Goal: Task Accomplishment & Management: Use online tool/utility

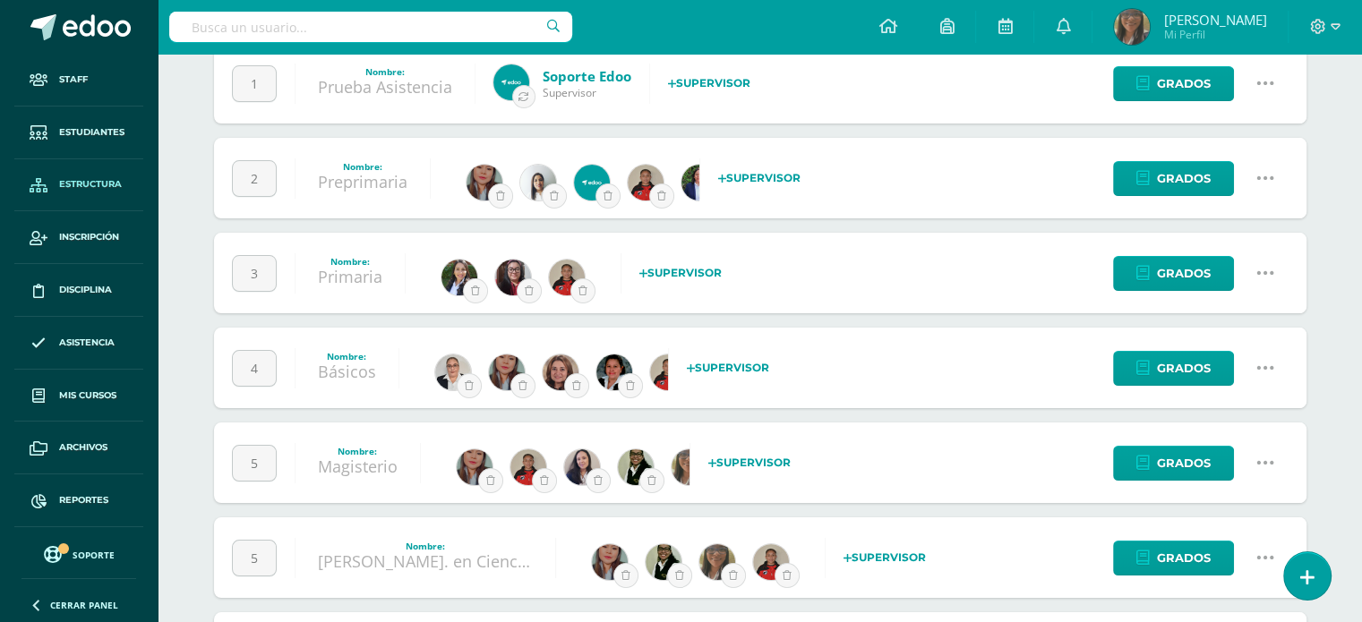
scroll to position [358, 0]
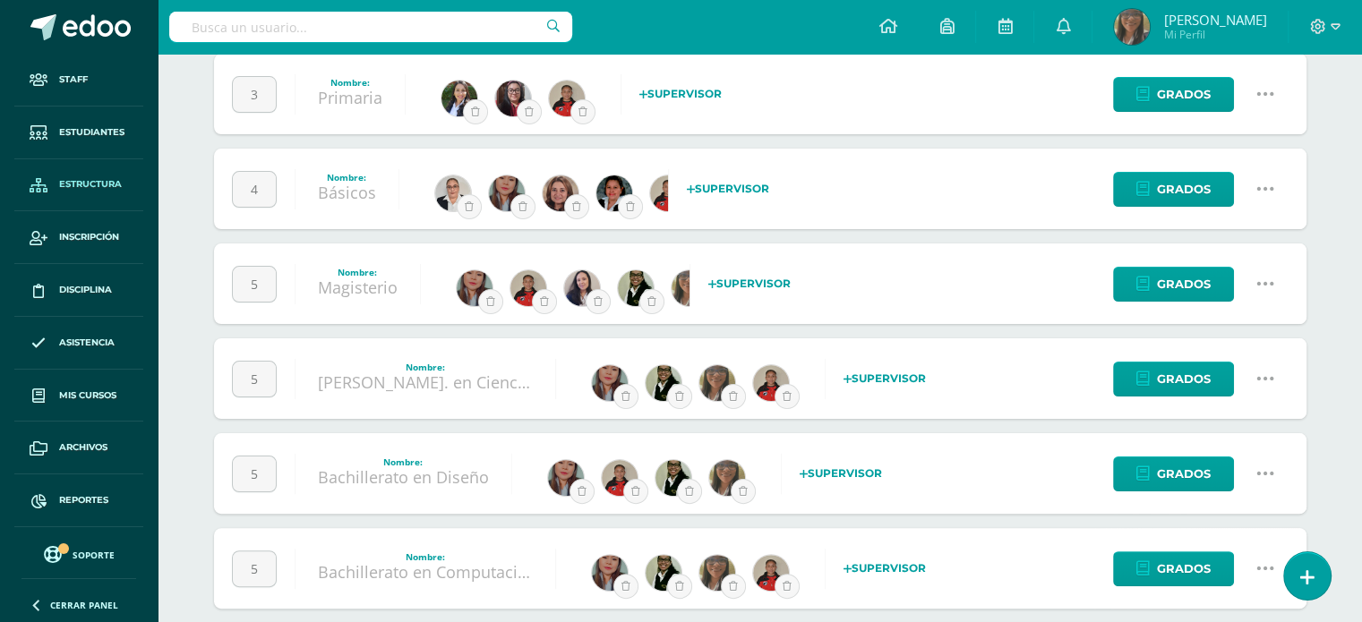
click at [1259, 381] on icon at bounding box center [1266, 379] width 20 height 20
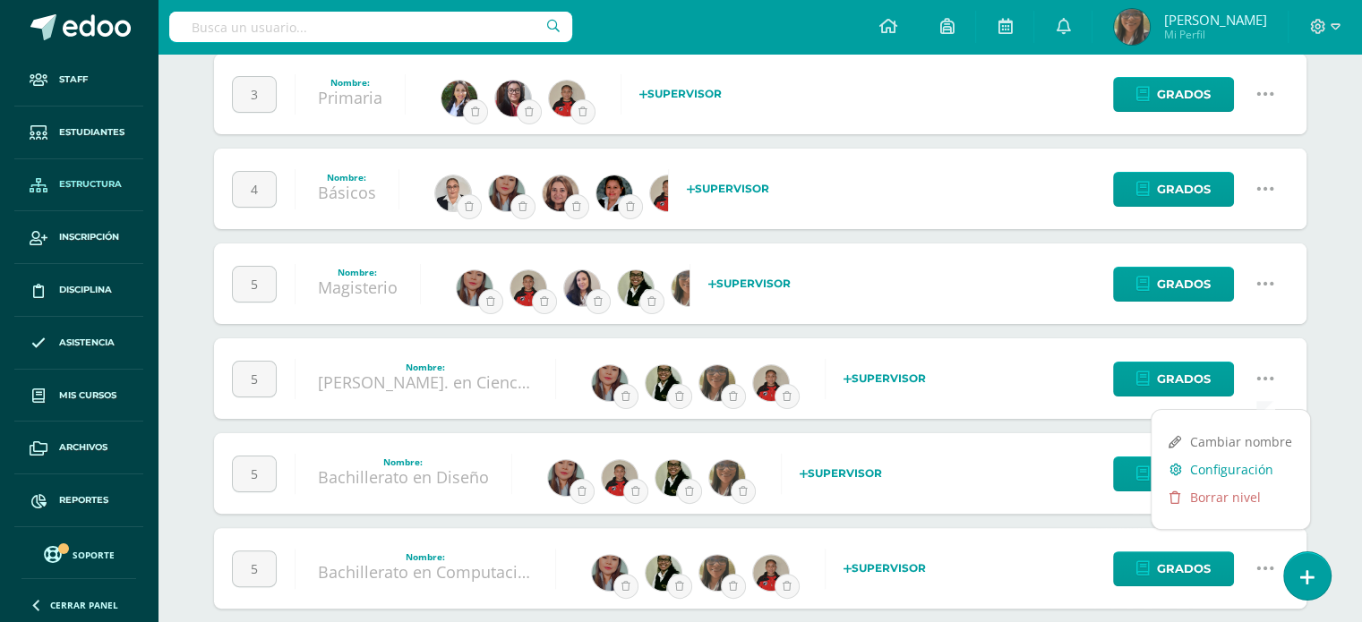
click at [1204, 461] on link "Configuración" at bounding box center [1231, 470] width 159 height 28
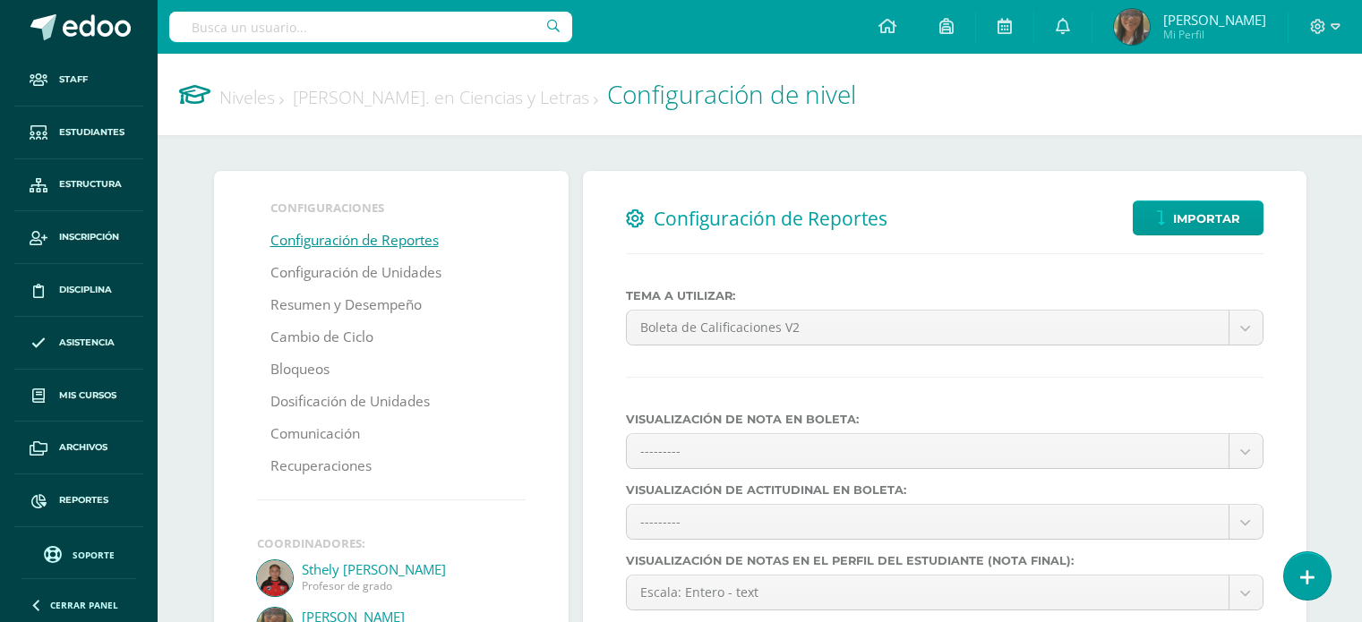
select select
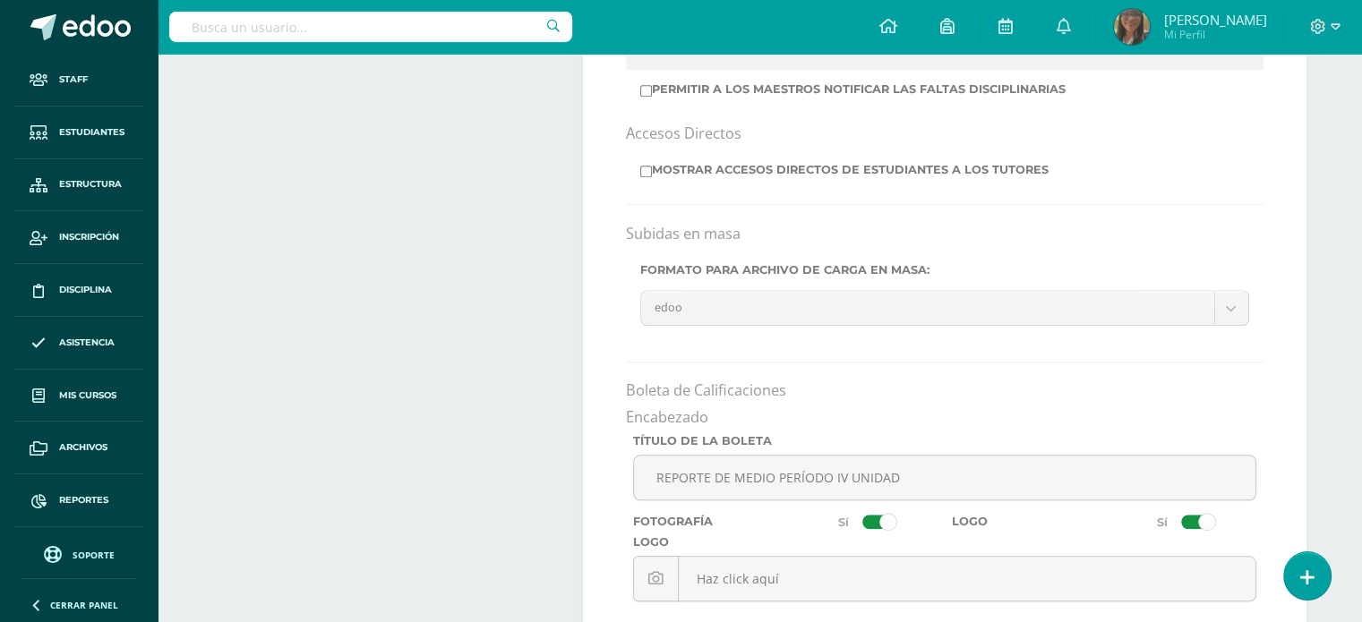
scroll to position [1433, 0]
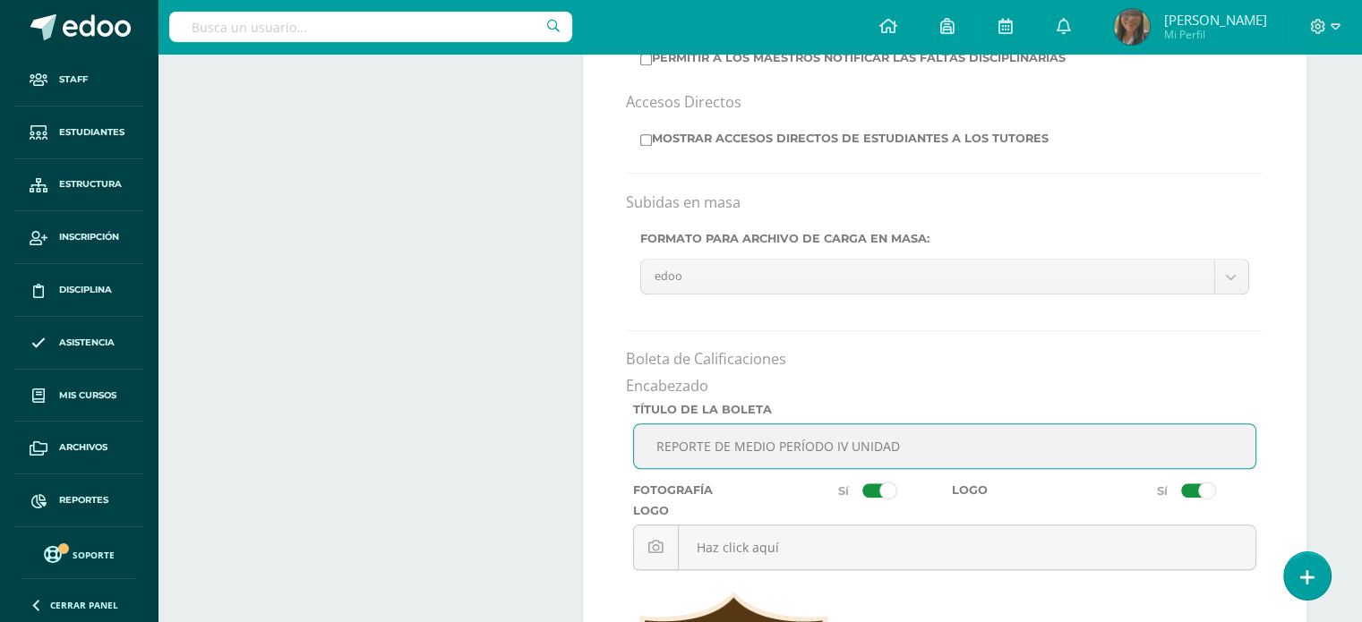
drag, startPoint x: 960, startPoint y: 454, endPoint x: 627, endPoint y: 441, distance: 333.4
click at [627, 441] on div "Título de la Boleta REPORTE DE MEDIO PERÍODO IV UNIDAD" at bounding box center [945, 443] width 638 height 81
type input "BOLETA DE NOTAS IV UNIDAD"
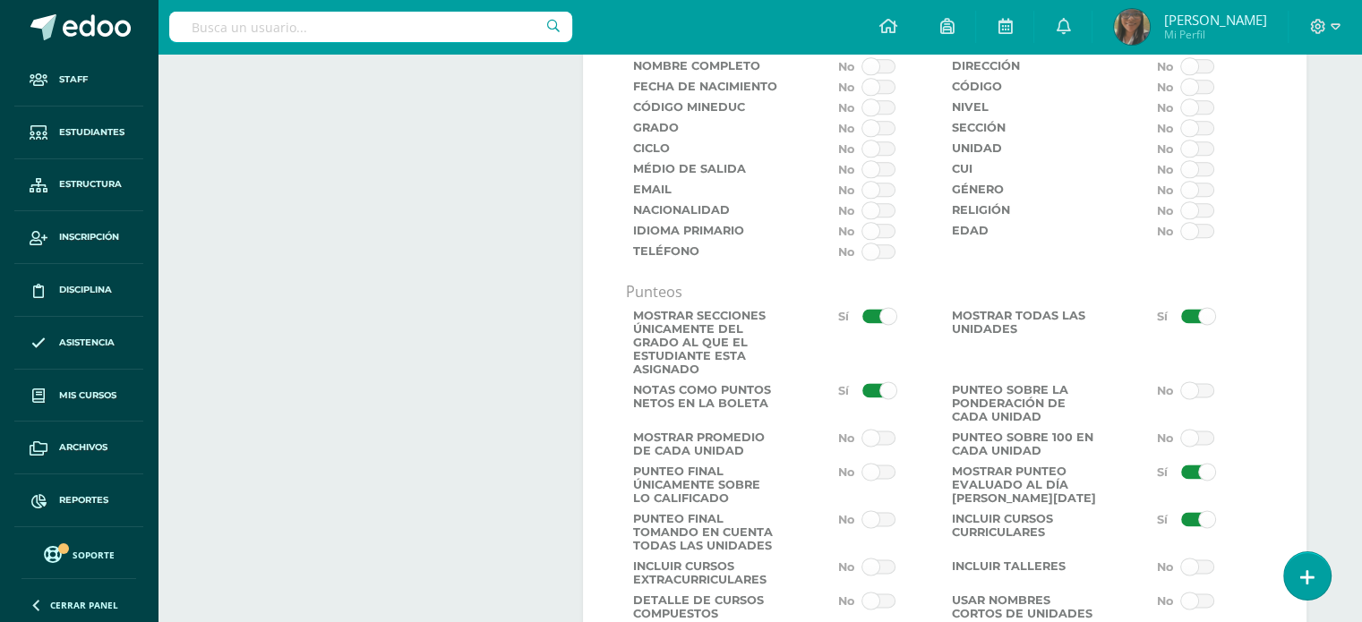
scroll to position [2418, 0]
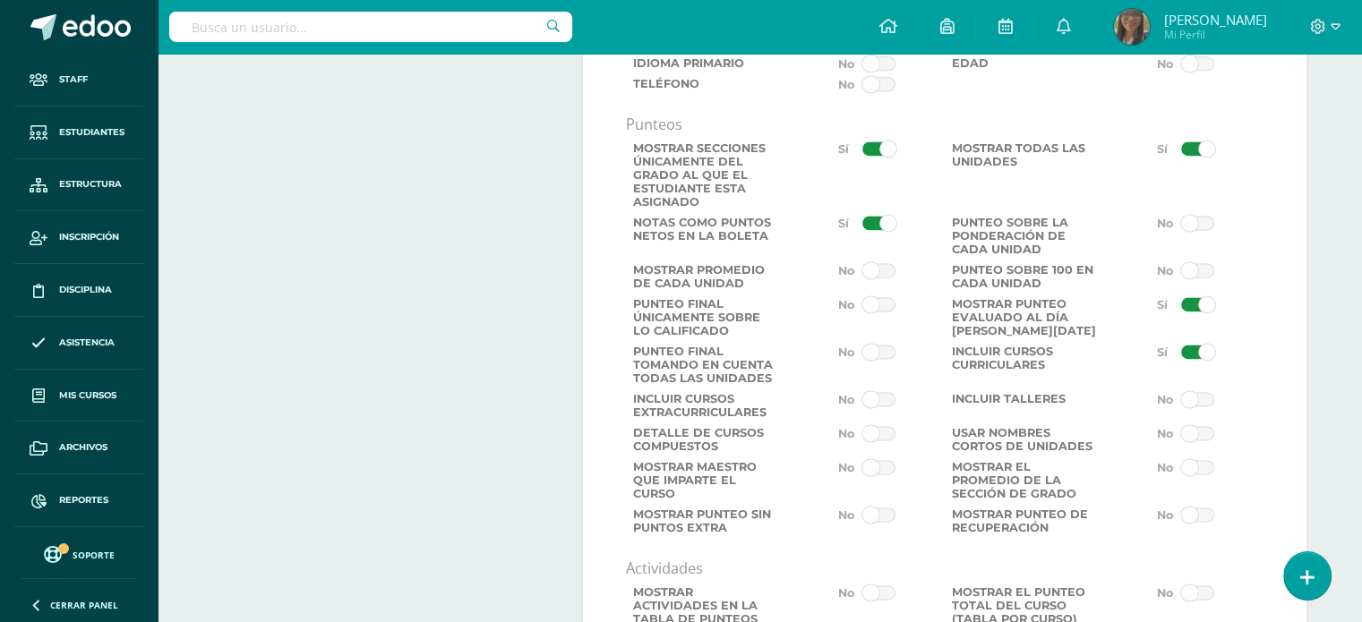
click at [879, 278] on span at bounding box center [878, 270] width 33 height 14
click at [0, 0] on input "checkbox" at bounding box center [0, 0] width 0 height 0
drag, startPoint x: 889, startPoint y: 360, endPoint x: 904, endPoint y: 359, distance: 14.4
click at [889, 359] on span at bounding box center [878, 352] width 33 height 14
click at [0, 0] on input "checkbox" at bounding box center [0, 0] width 0 height 0
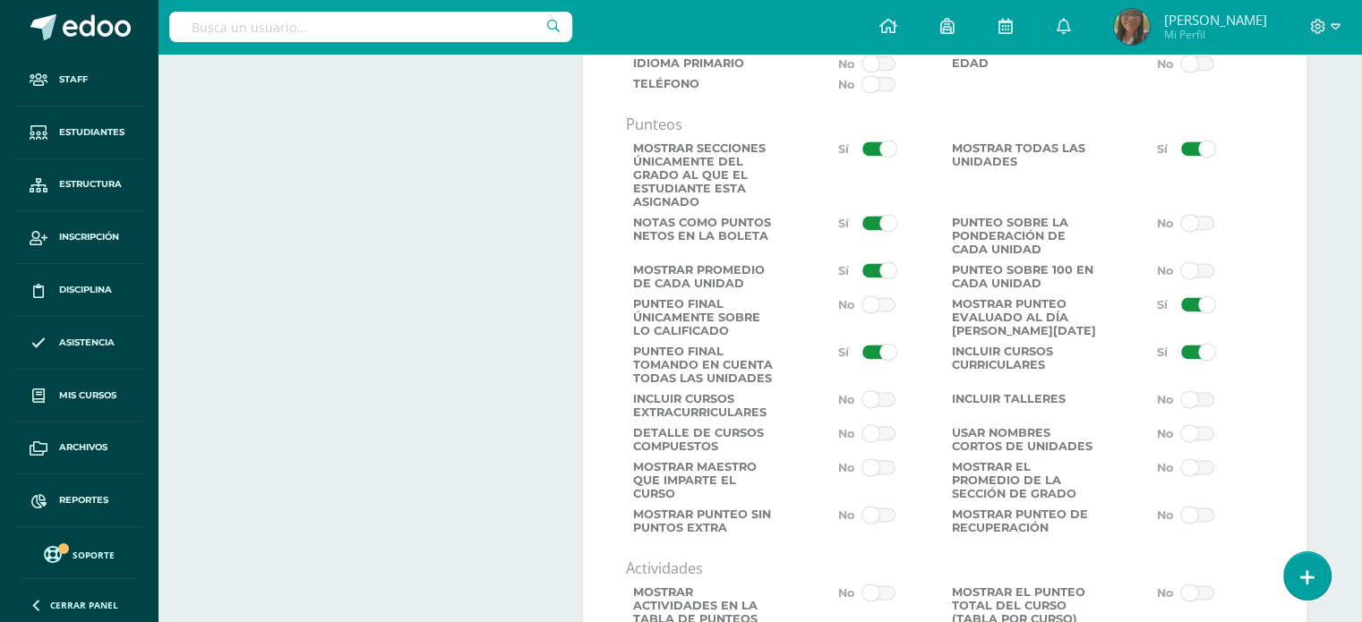
click at [1198, 310] on span at bounding box center [1197, 304] width 33 height 14
click at [0, 0] on input "checkbox" at bounding box center [0, 0] width 0 height 0
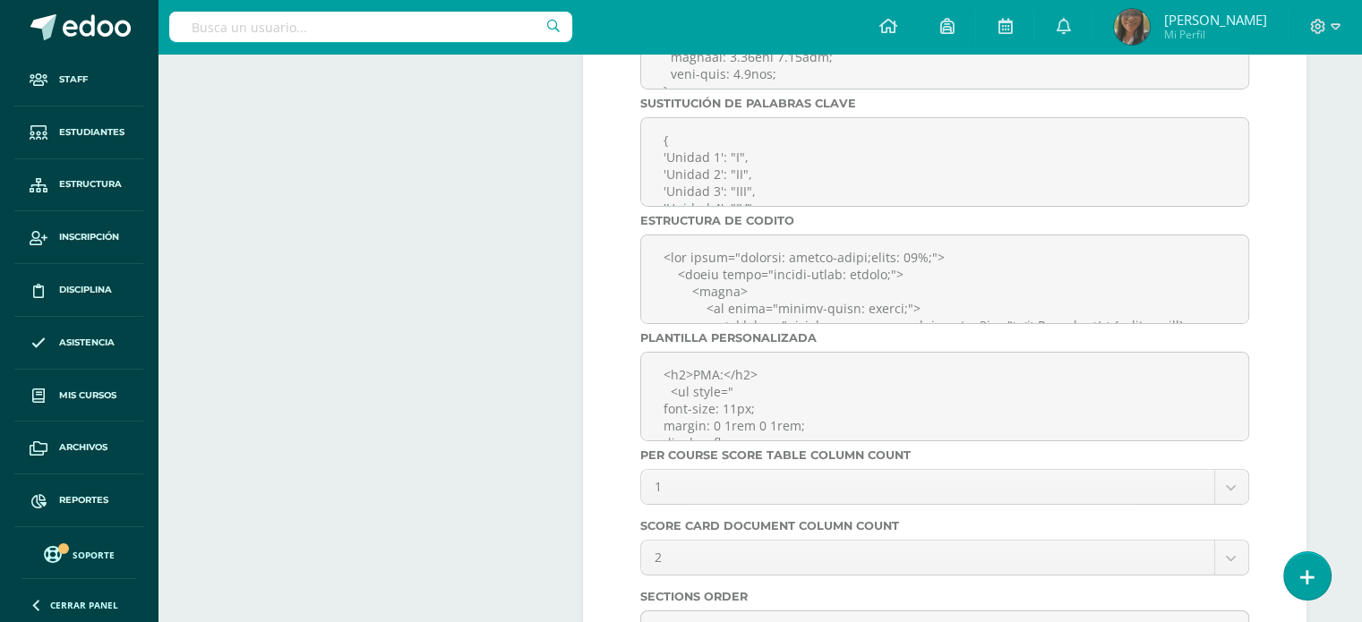
scroll to position [6230, 0]
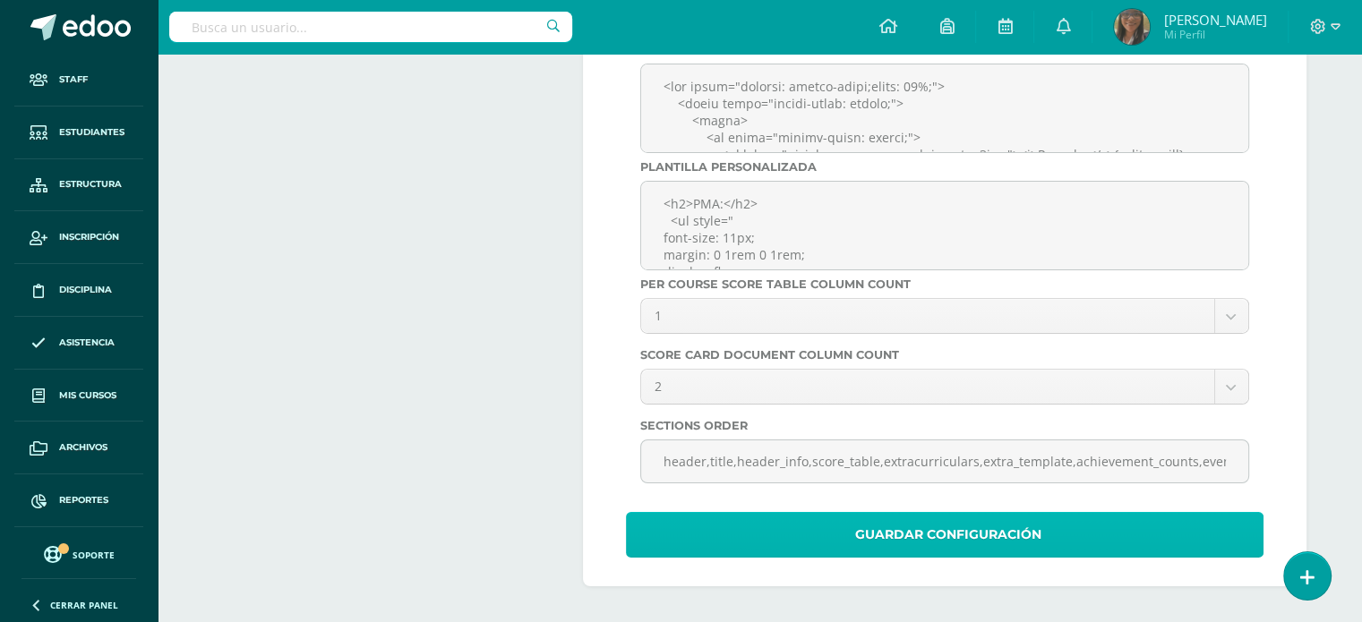
click at [931, 533] on span "Guardar Configuración" at bounding box center [948, 535] width 186 height 44
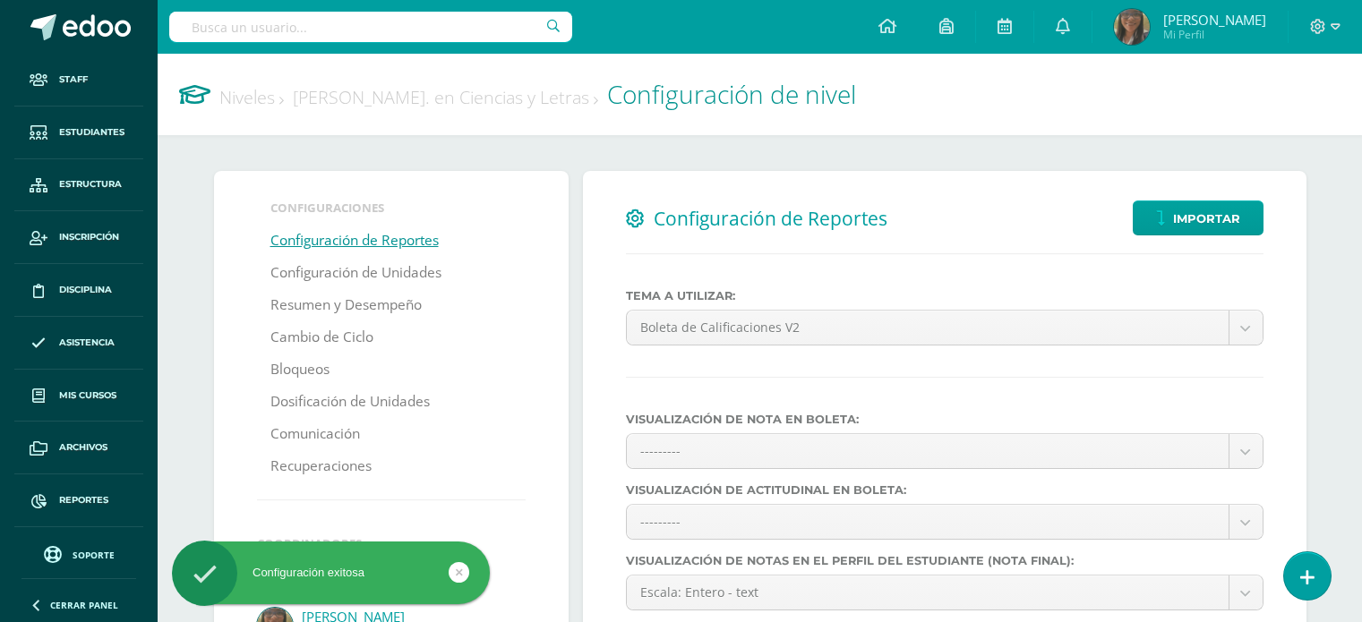
select select
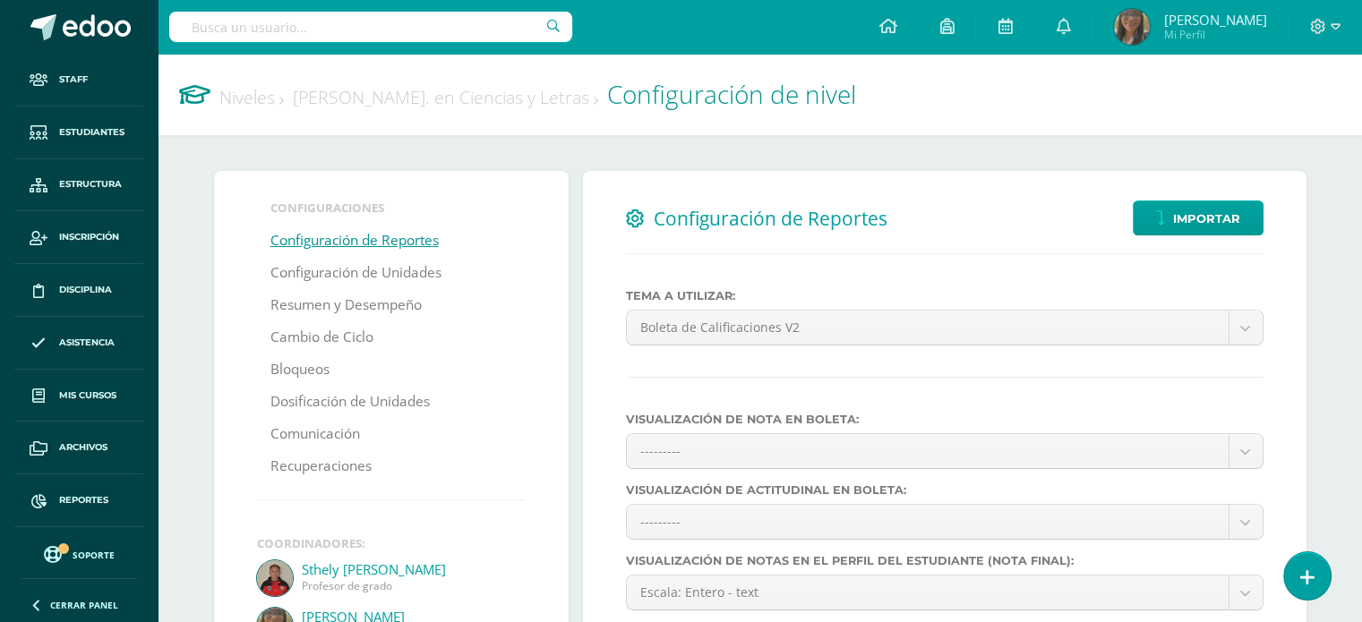
click at [251, 99] on link "Niveles" at bounding box center [251, 97] width 64 height 24
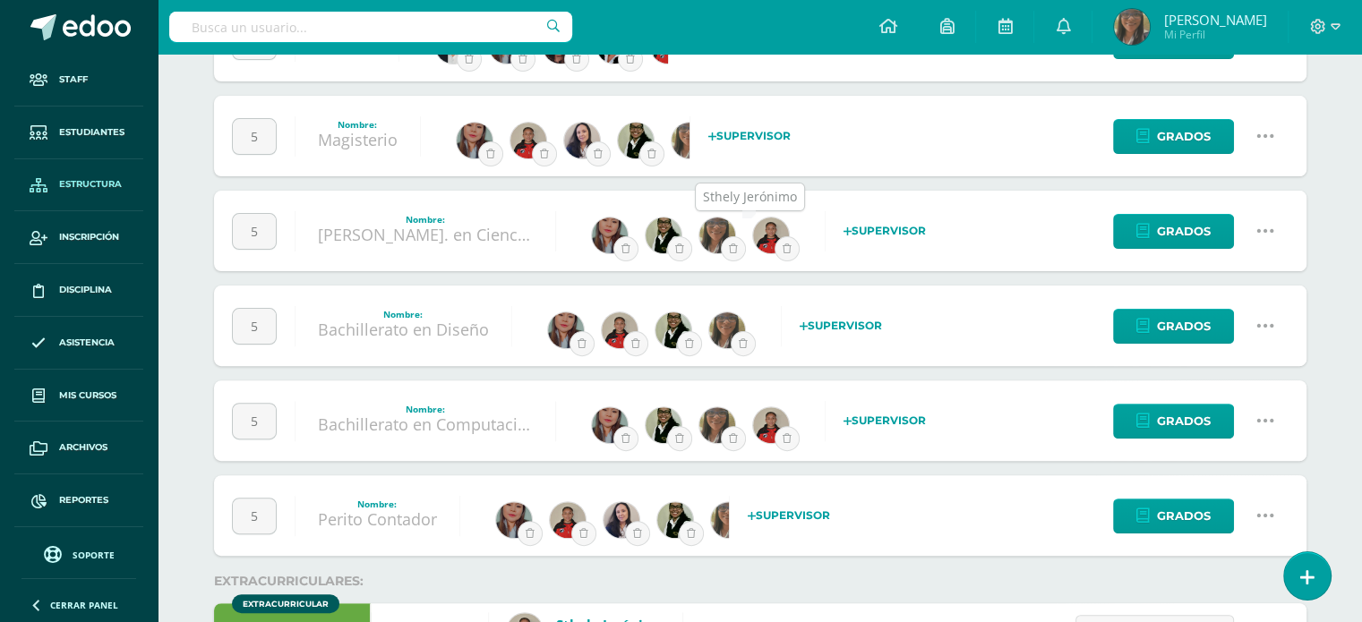
scroll to position [537, 0]
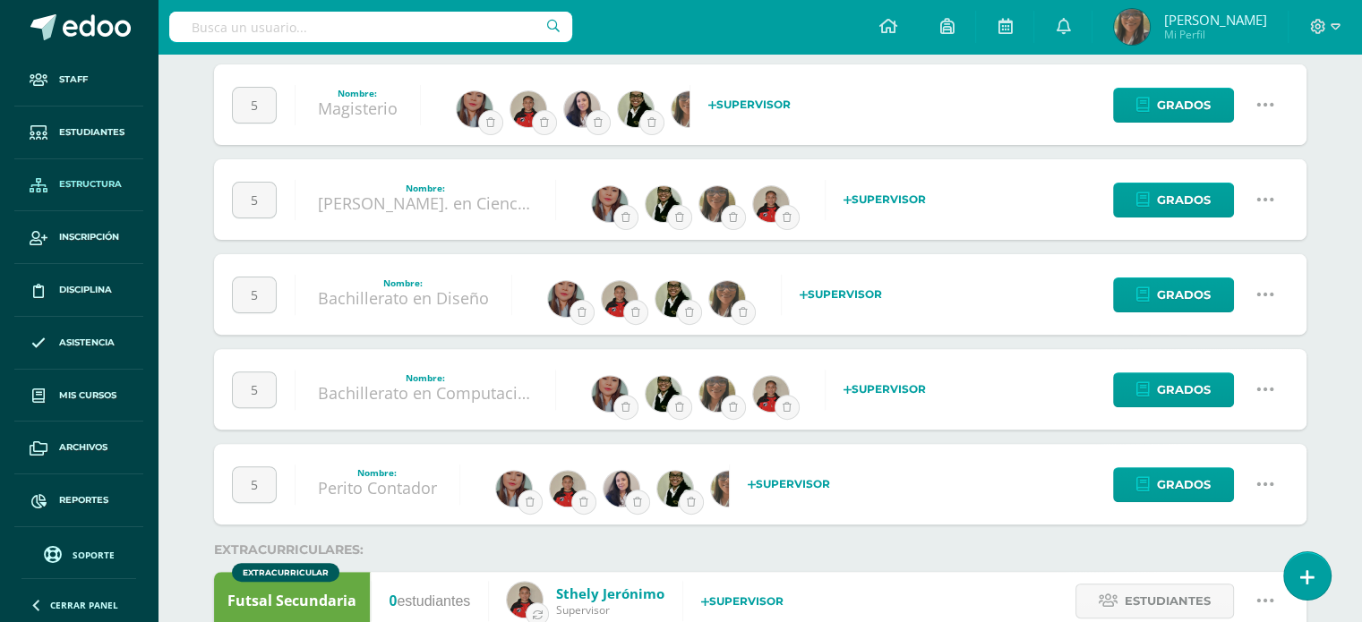
click at [1272, 296] on icon at bounding box center [1266, 295] width 20 height 20
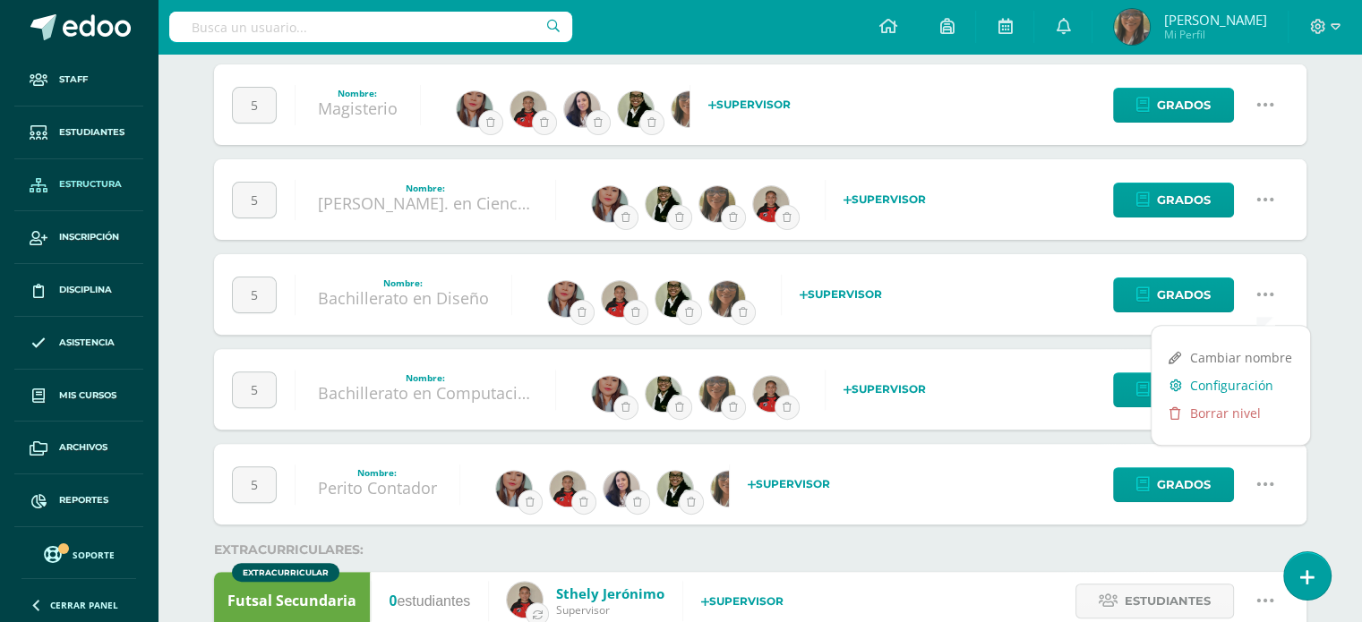
click at [1226, 385] on link "Configuración" at bounding box center [1231, 386] width 159 height 28
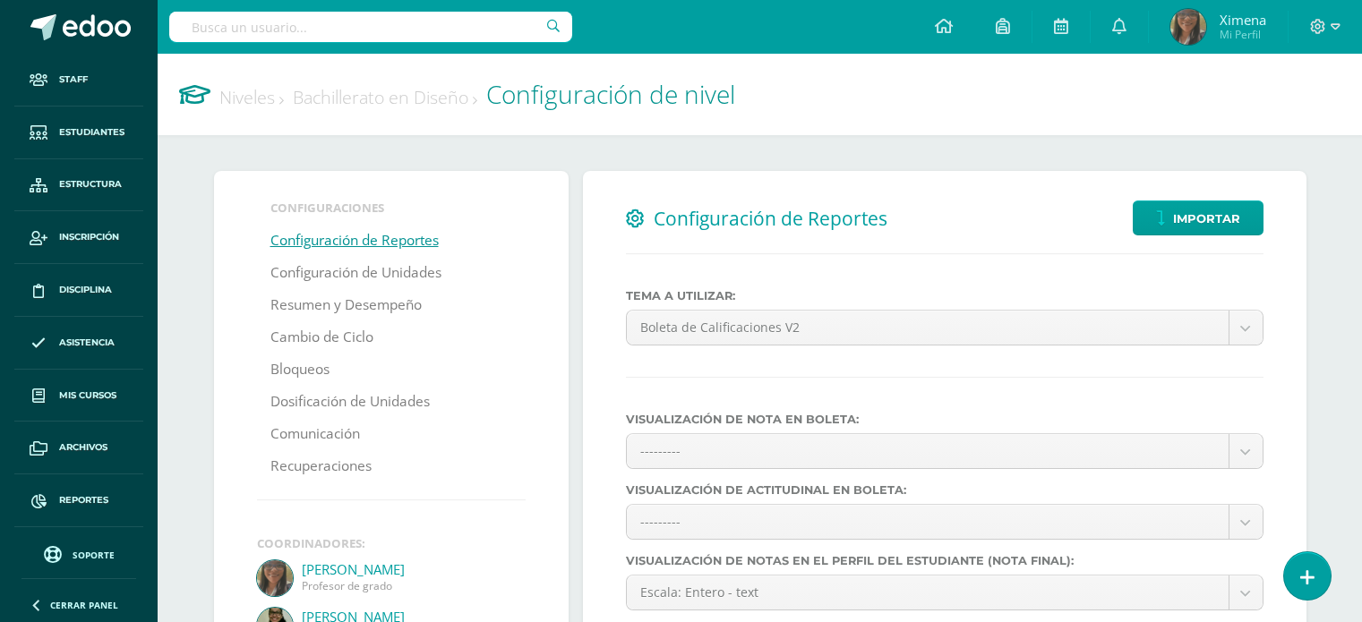
select select
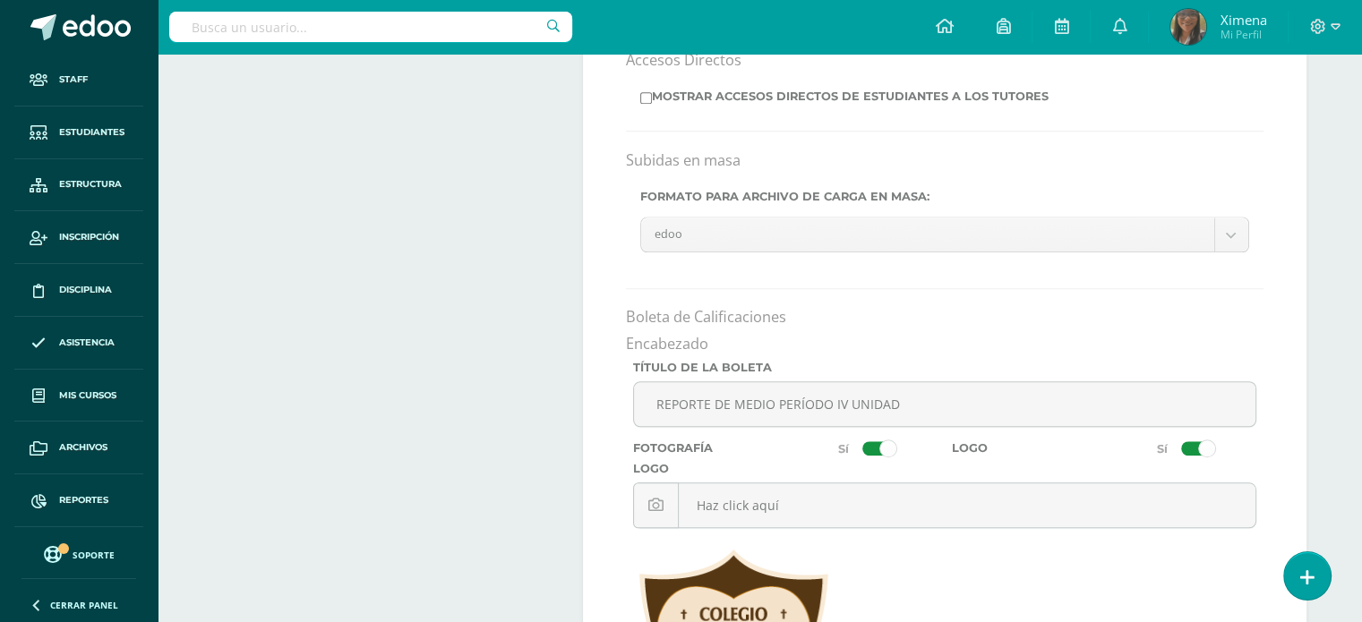
scroll to position [1612, 0]
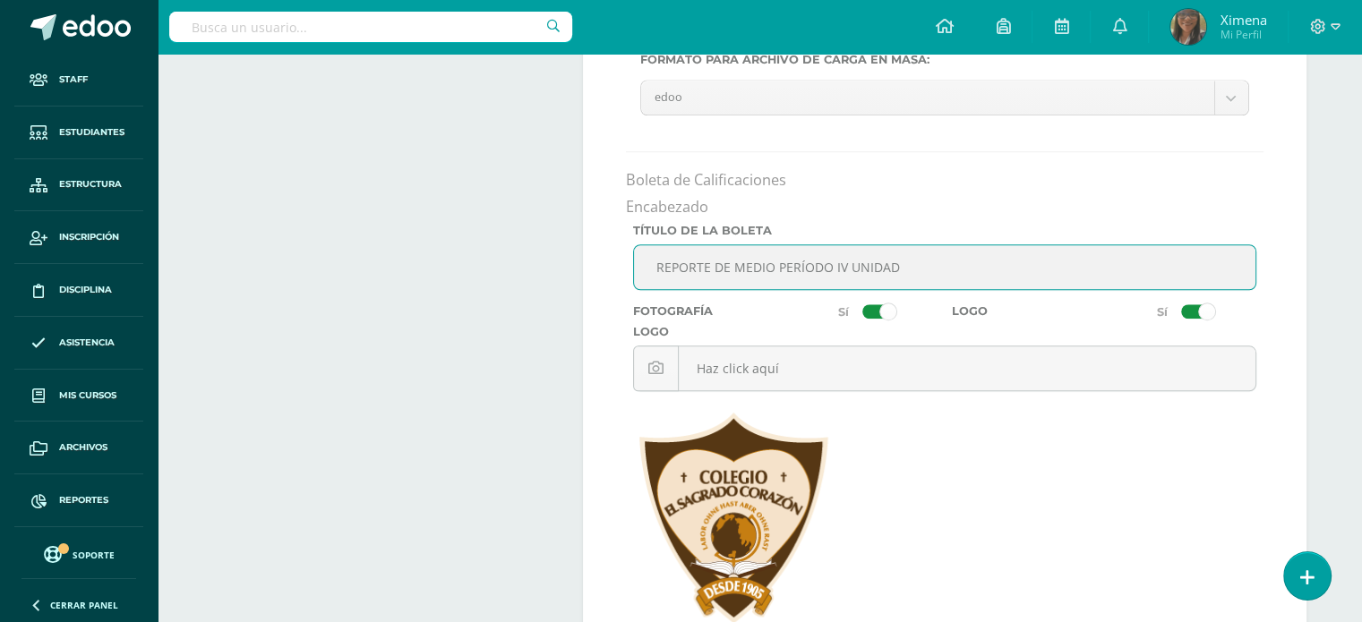
drag, startPoint x: 888, startPoint y: 266, endPoint x: 656, endPoint y: 279, distance: 233.2
click at [656, 279] on input "REPORTE DE MEDIO PERÍODO IV UNIDAD" at bounding box center [945, 267] width 622 height 44
type input "BOLETA DE NOTAS IV UNIDAD"
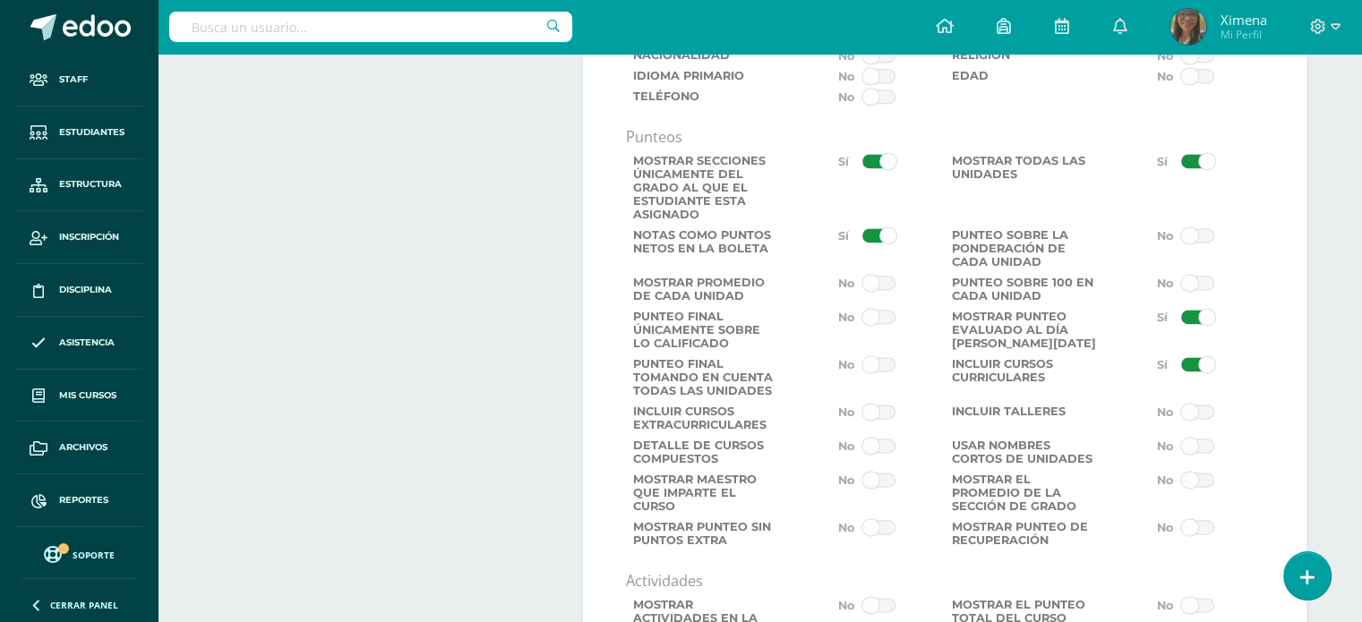
scroll to position [2418, 0]
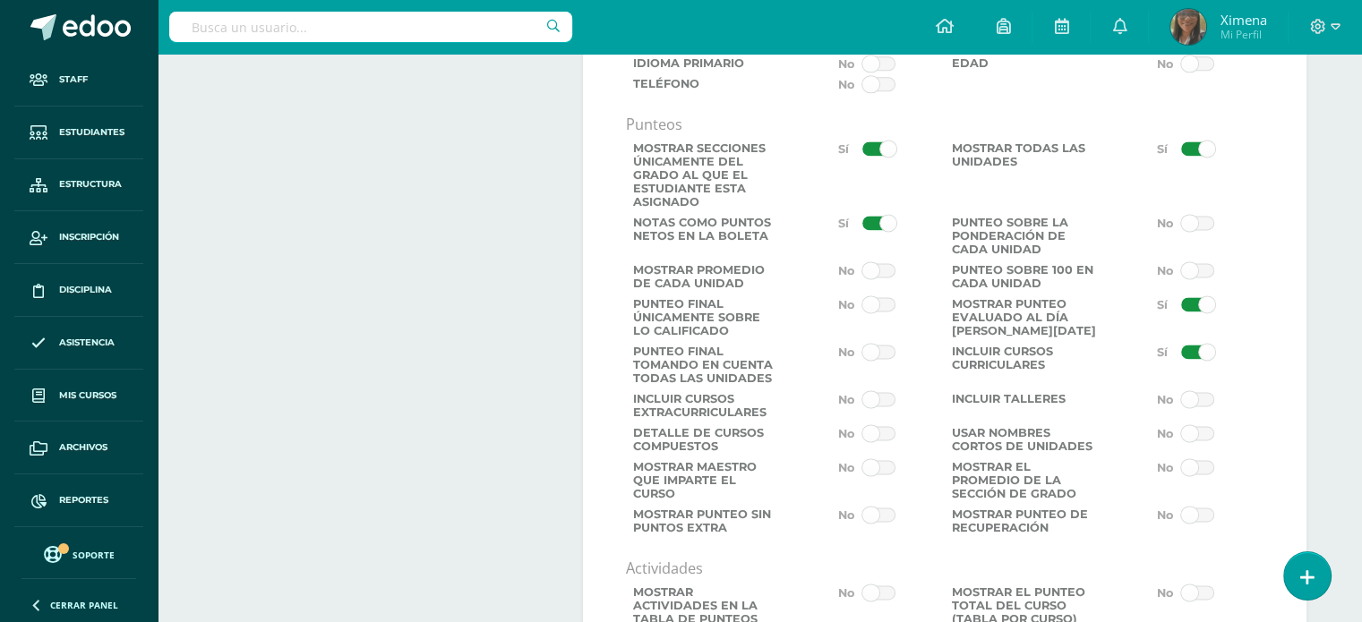
click at [877, 274] on span at bounding box center [878, 270] width 33 height 14
click at [0, 0] on input "checkbox" at bounding box center [0, 0] width 0 height 0
click at [884, 359] on span at bounding box center [878, 352] width 33 height 14
click at [0, 0] on input "checkbox" at bounding box center [0, 0] width 0 height 0
click at [1191, 311] on span at bounding box center [1197, 304] width 33 height 14
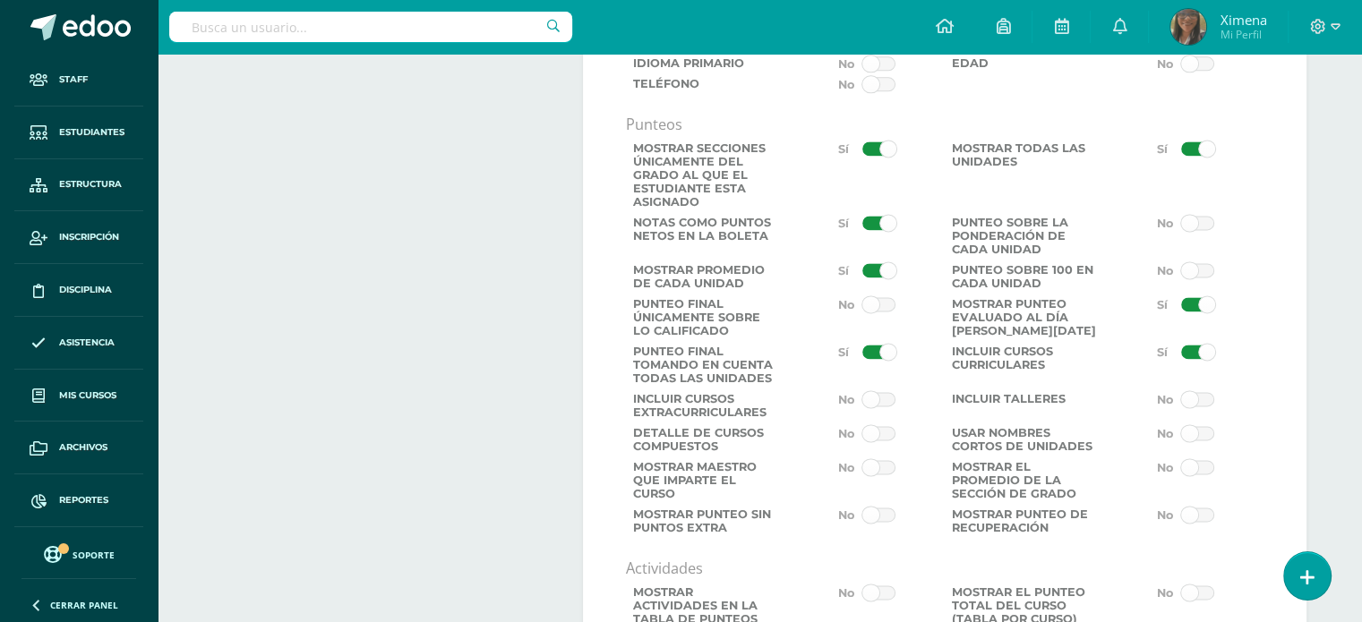
click at [0, 0] on input "checkbox" at bounding box center [0, 0] width 0 height 0
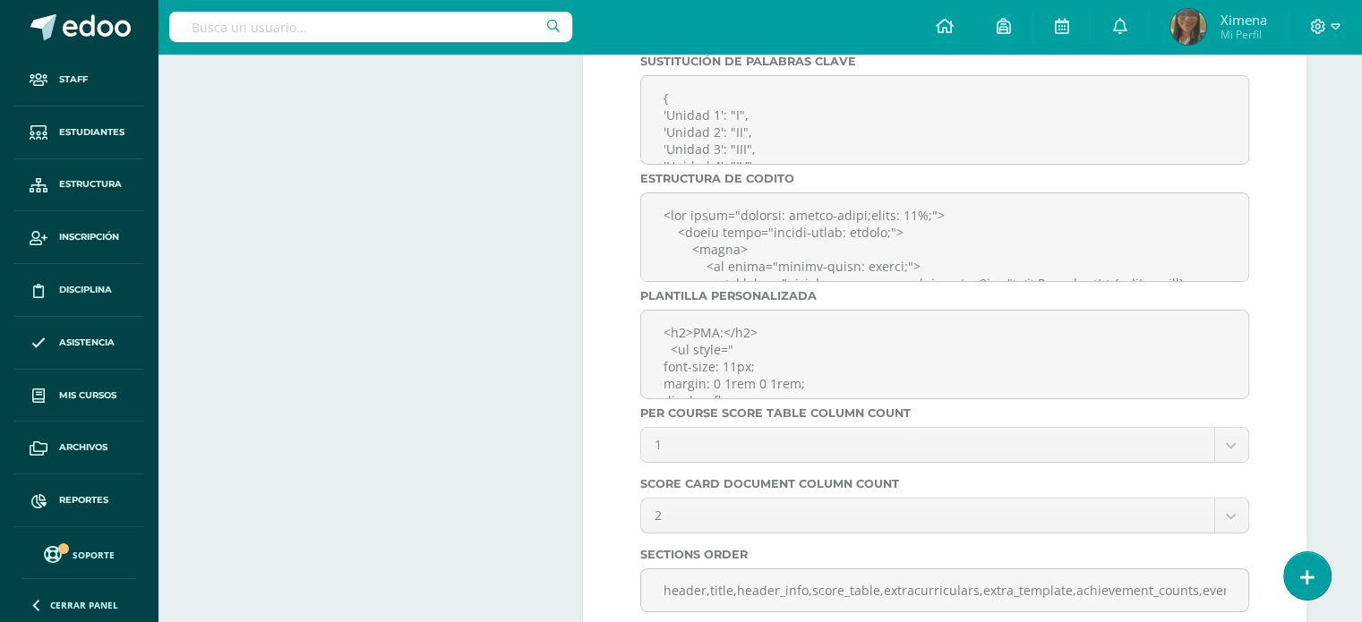
scroll to position [6230, 0]
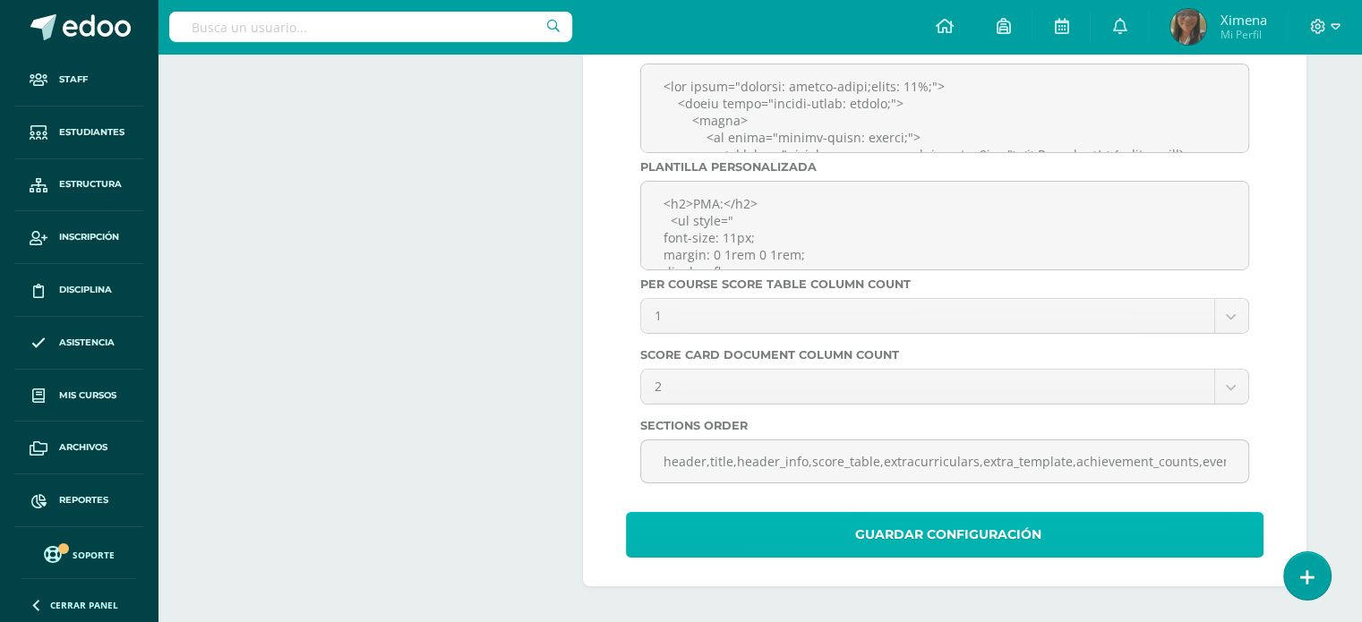
click at [998, 526] on span "Guardar Configuración" at bounding box center [948, 535] width 186 height 44
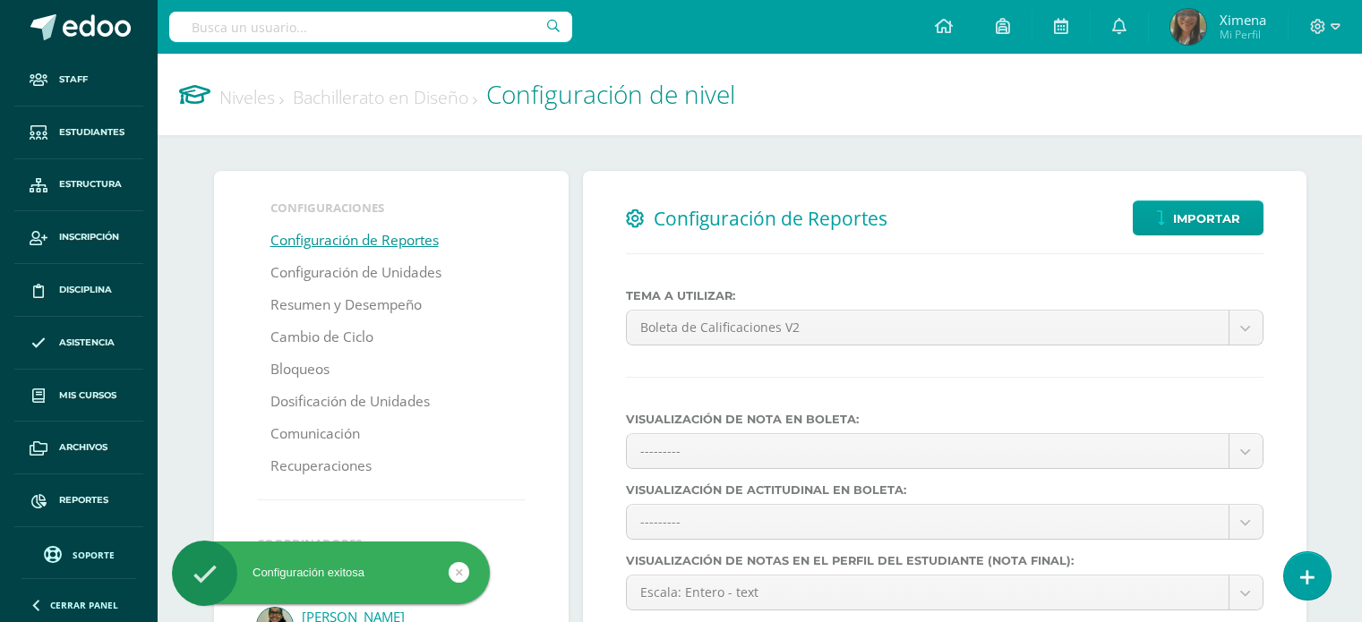
select select
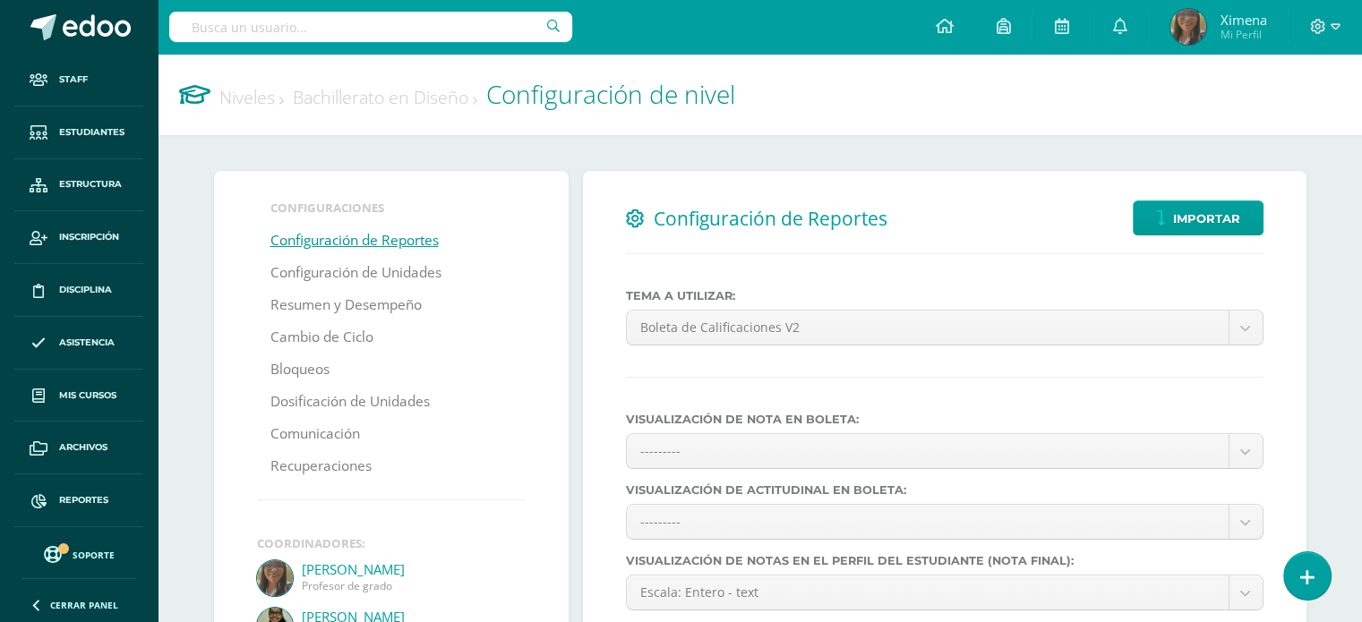
click at [259, 101] on link "Niveles" at bounding box center [251, 97] width 64 height 24
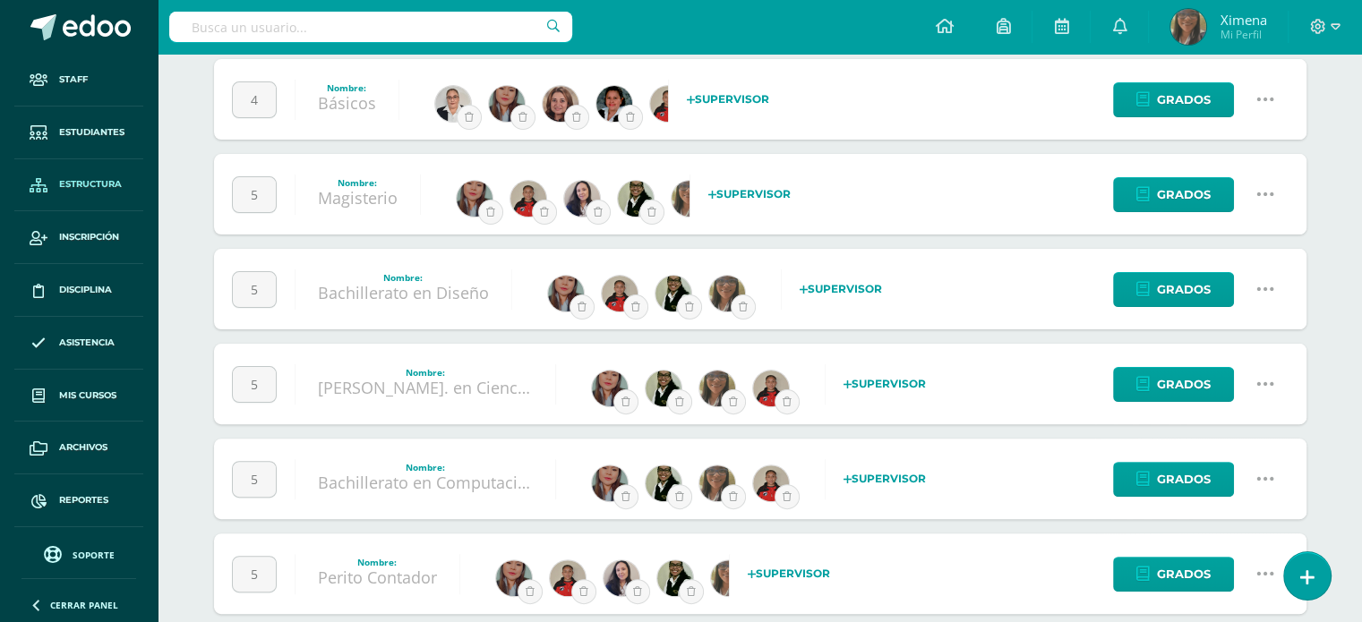
scroll to position [537, 0]
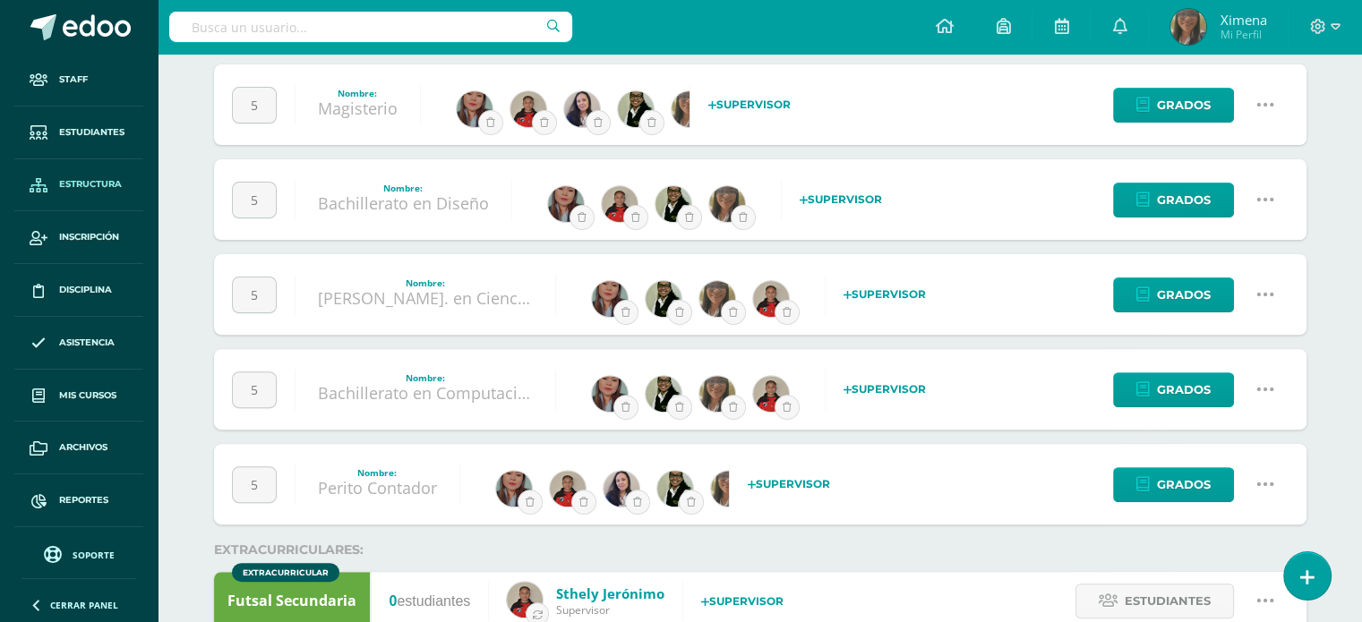
click at [1273, 389] on icon at bounding box center [1266, 390] width 20 height 20
click at [1193, 479] on link "Configuración" at bounding box center [1231, 481] width 159 height 28
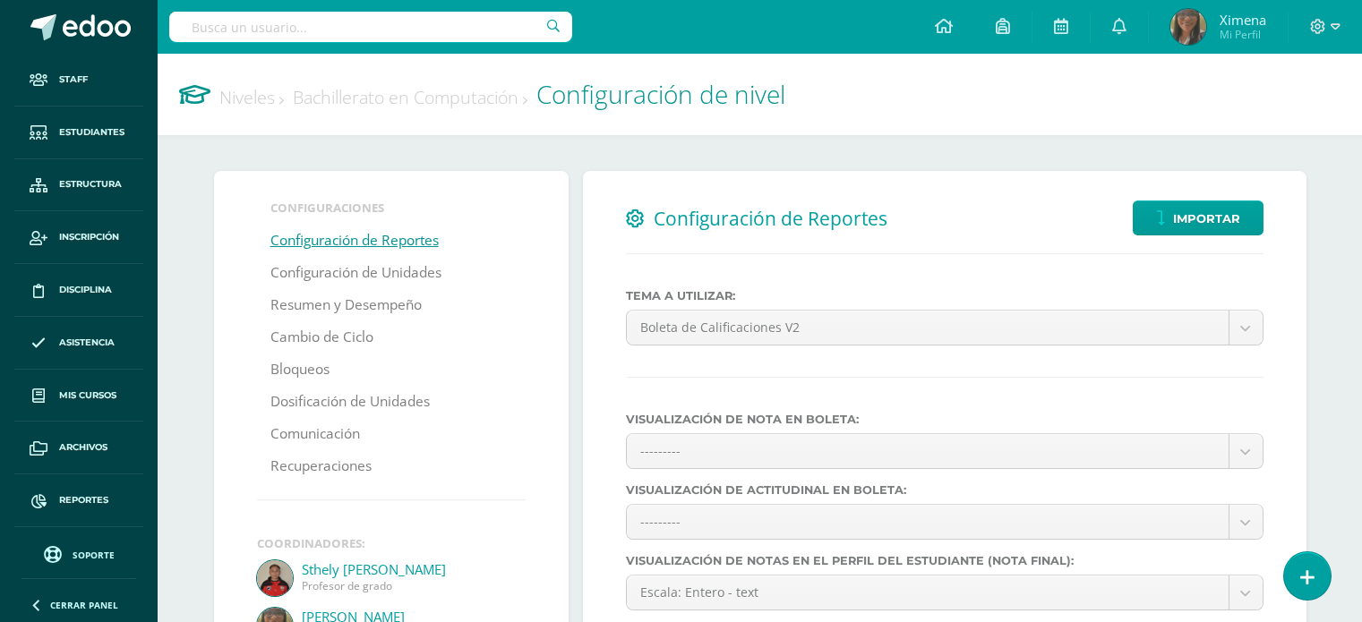
select select
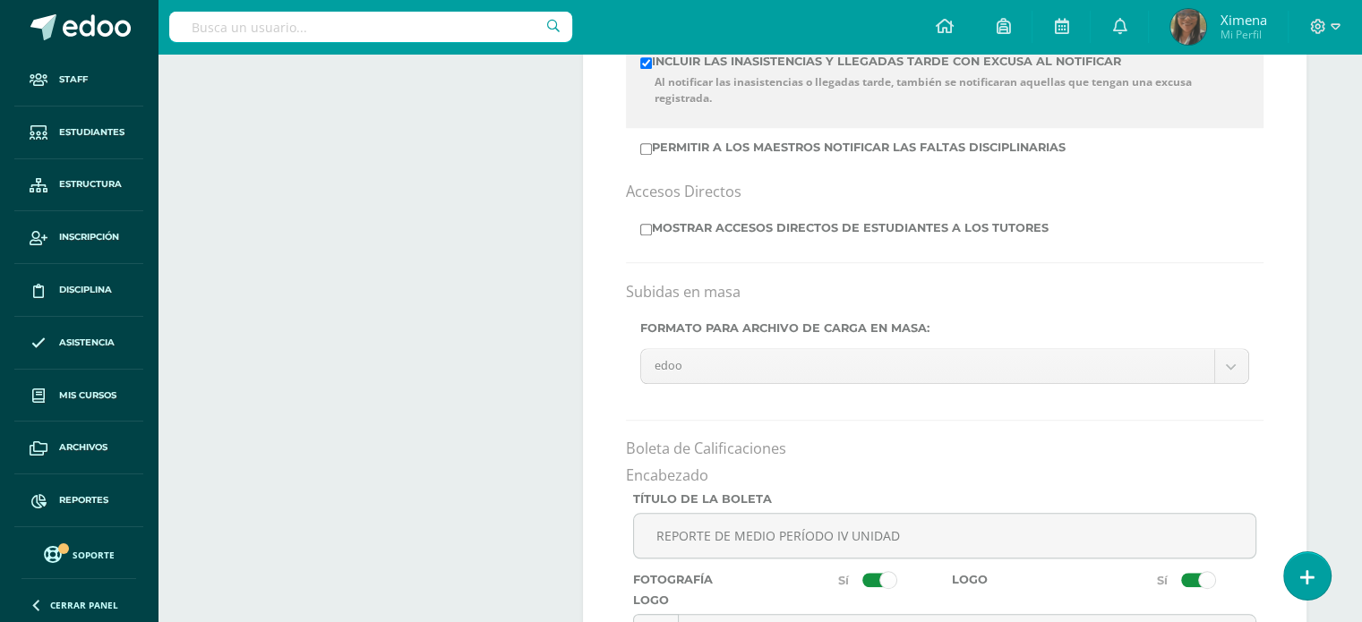
scroll to position [1433, 0]
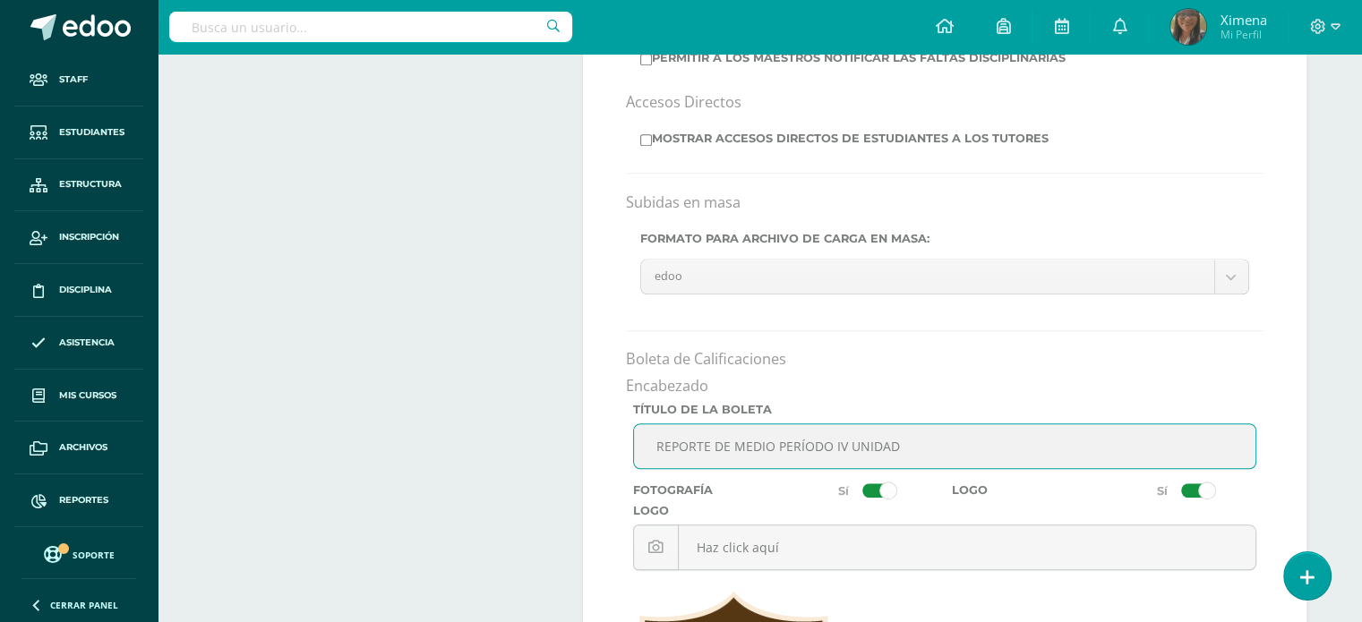
drag, startPoint x: 890, startPoint y: 450, endPoint x: 608, endPoint y: 467, distance: 282.6
type input "BOLETA DE NOTAS IV UNIDAD"
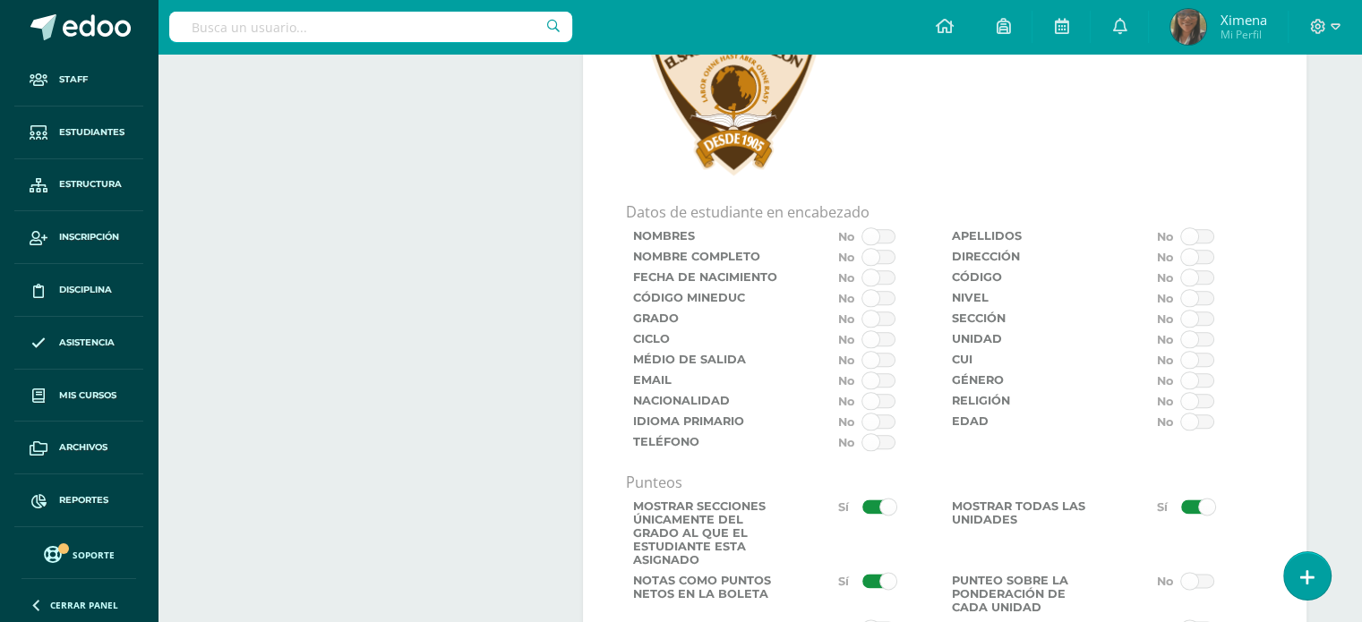
scroll to position [2329, 0]
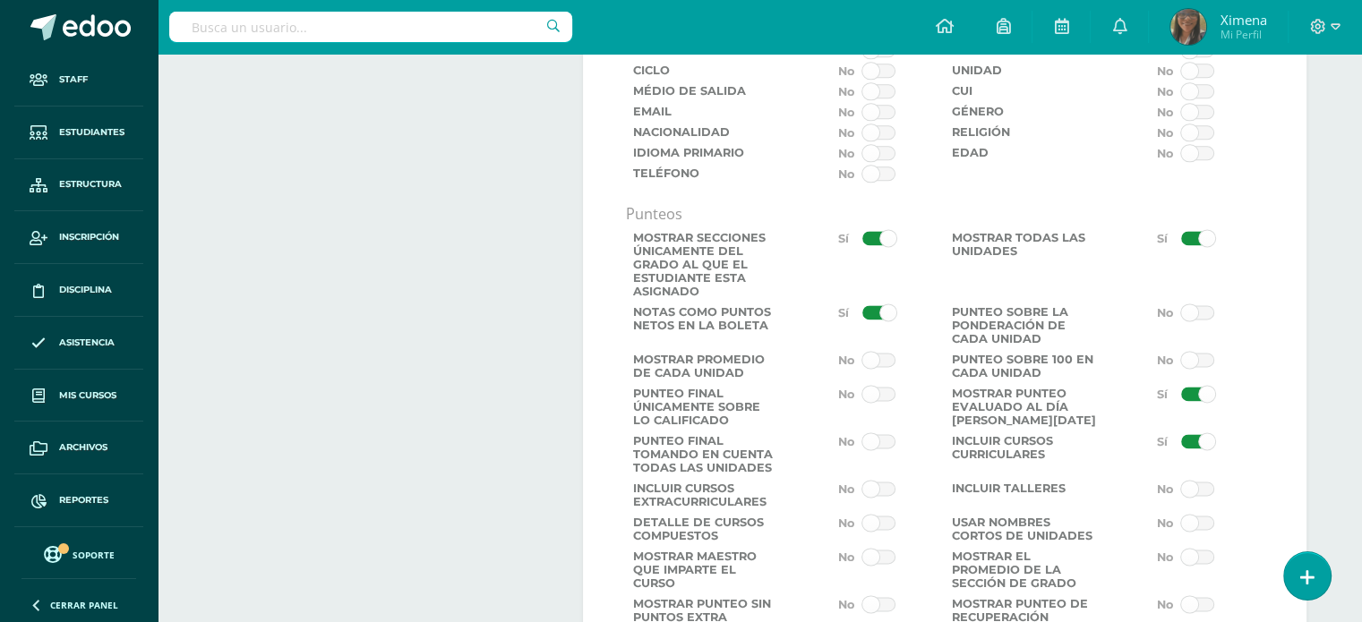
click at [879, 367] on span at bounding box center [878, 360] width 33 height 14
click at [0, 0] on input "checkbox" at bounding box center [0, 0] width 0 height 0
click at [874, 449] on span at bounding box center [878, 441] width 33 height 14
click at [0, 0] on input "checkbox" at bounding box center [0, 0] width 0 height 0
click at [1197, 401] on span at bounding box center [1197, 394] width 33 height 14
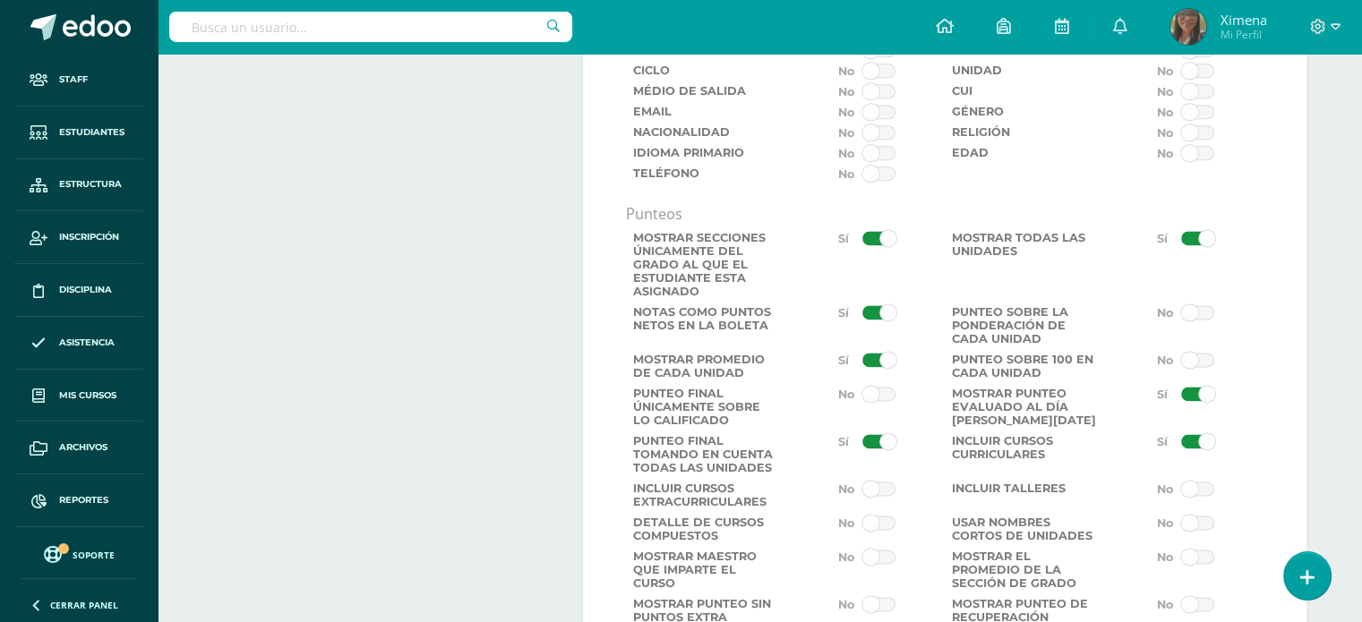
click at [0, 0] on input "checkbox" at bounding box center [0, 0] width 0 height 0
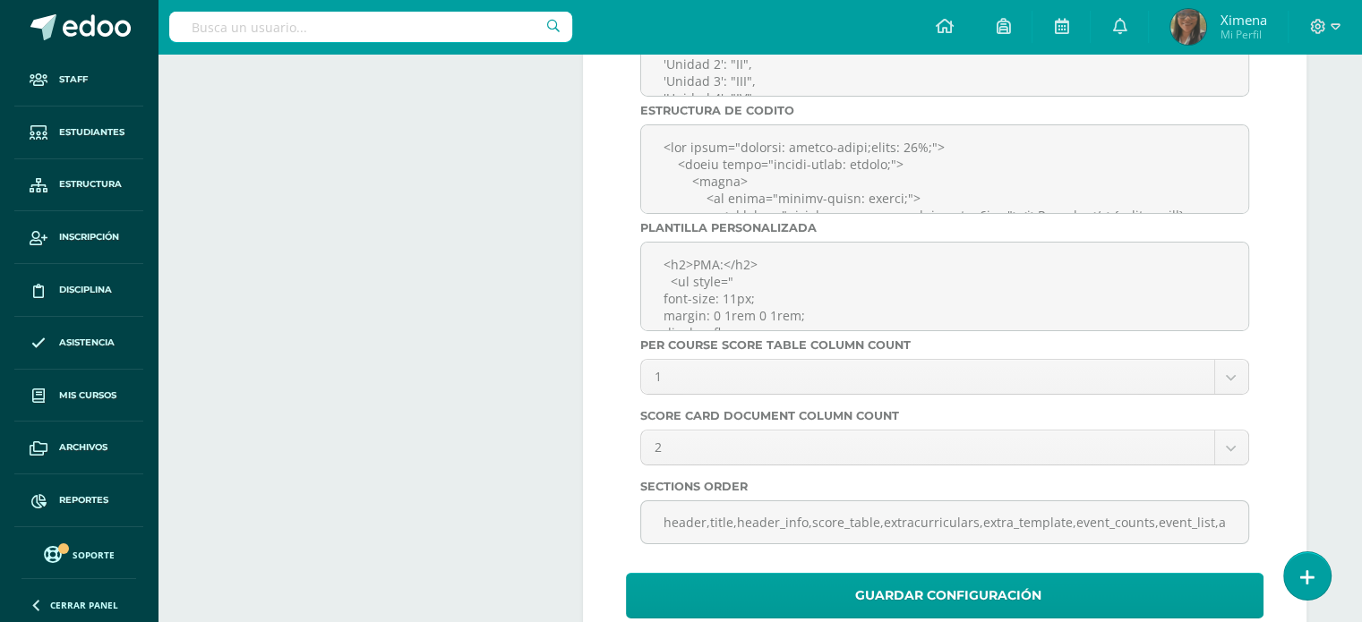
scroll to position [6230, 0]
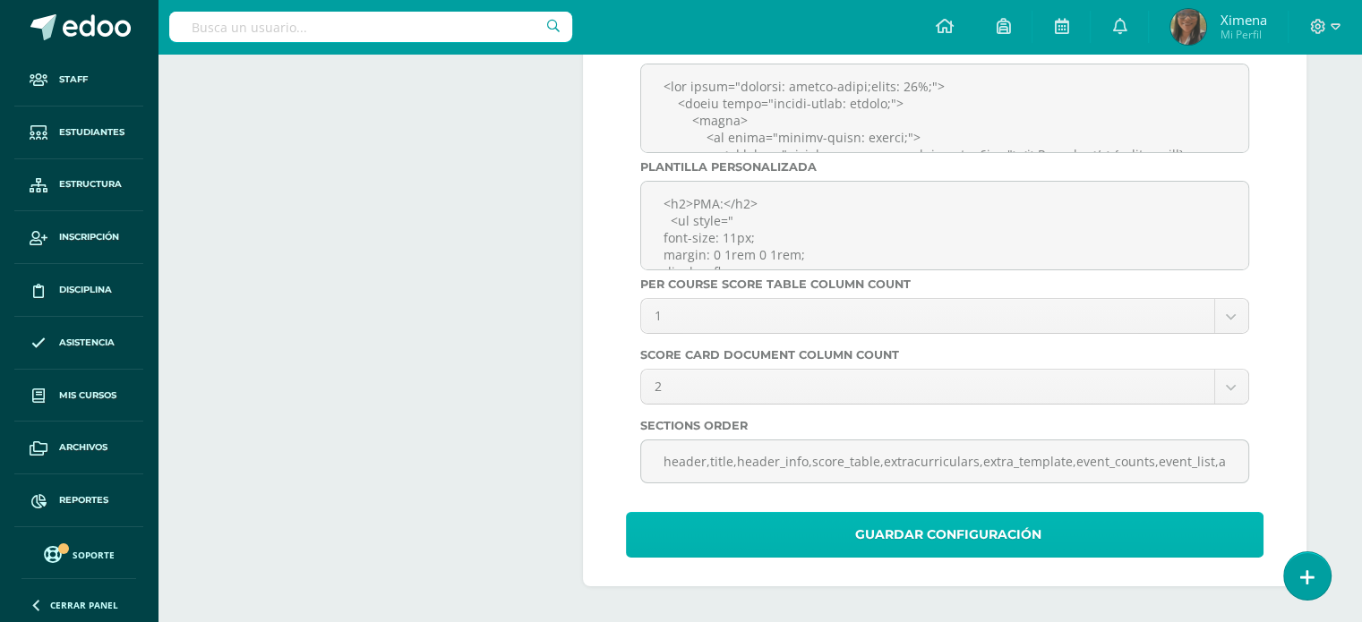
click at [1068, 536] on button "Guardar Configuración" at bounding box center [945, 535] width 638 height 46
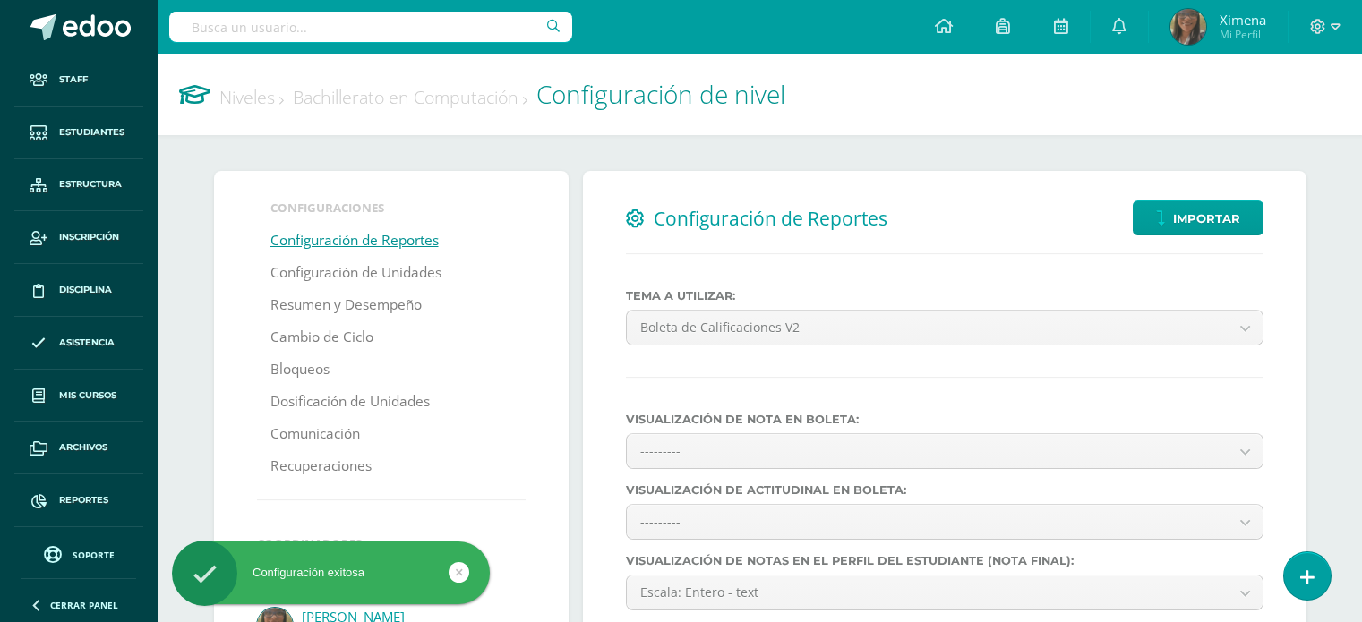
select select
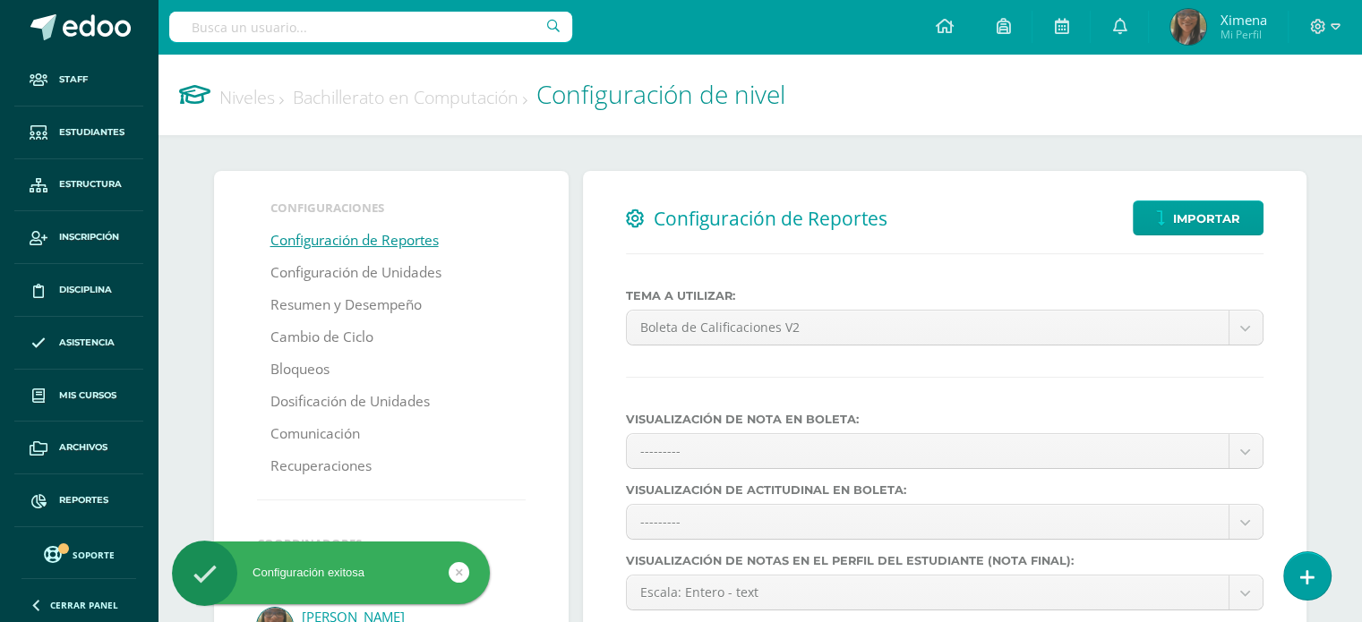
click at [251, 97] on link "Niveles" at bounding box center [251, 97] width 64 height 24
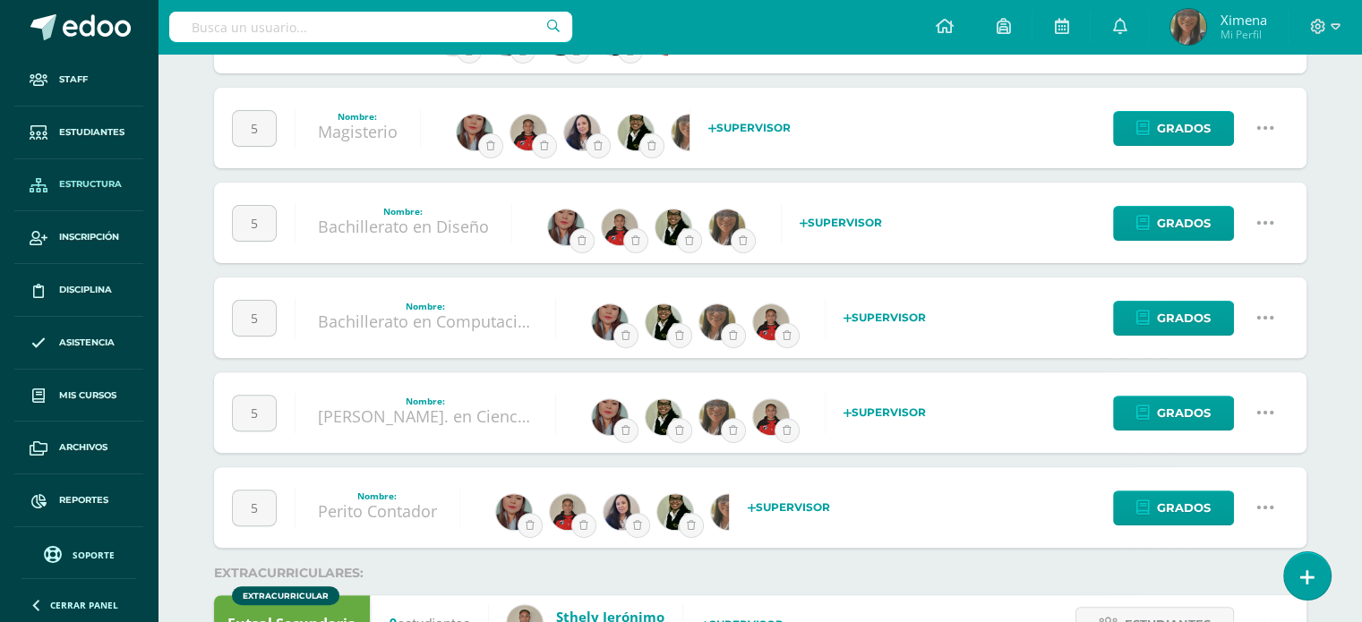
scroll to position [537, 0]
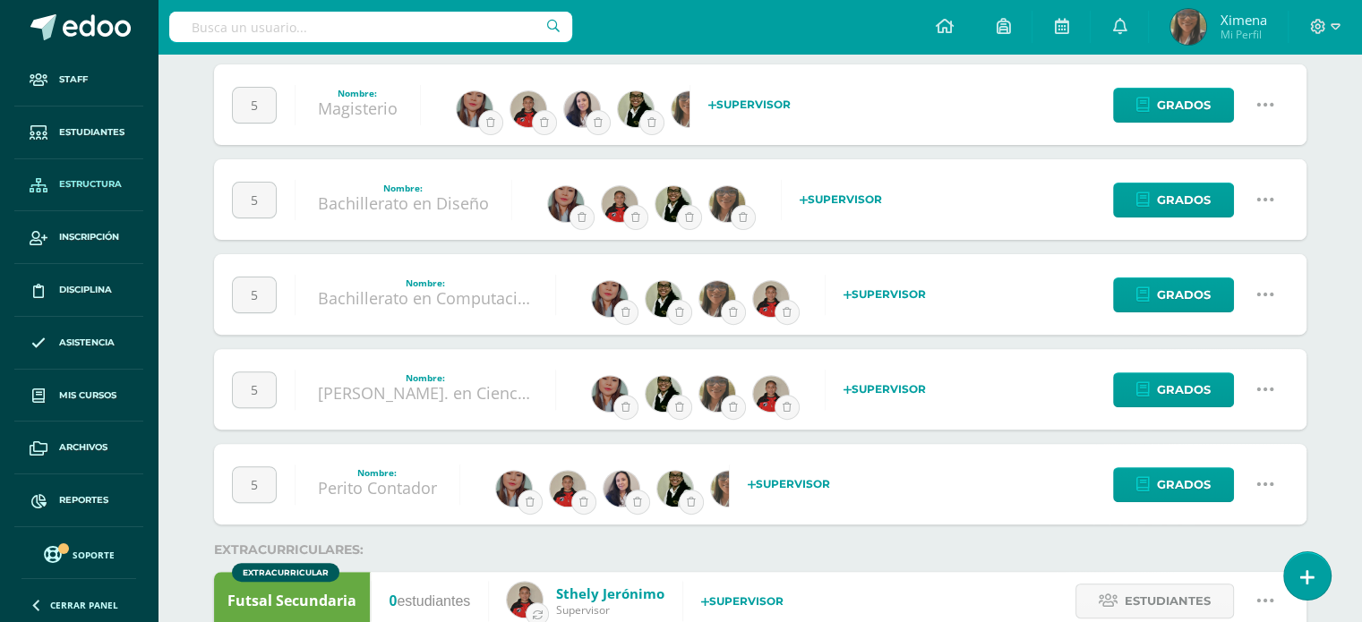
click at [1261, 103] on icon at bounding box center [1266, 105] width 20 height 20
click at [1211, 195] on link "Configuración" at bounding box center [1231, 196] width 159 height 28
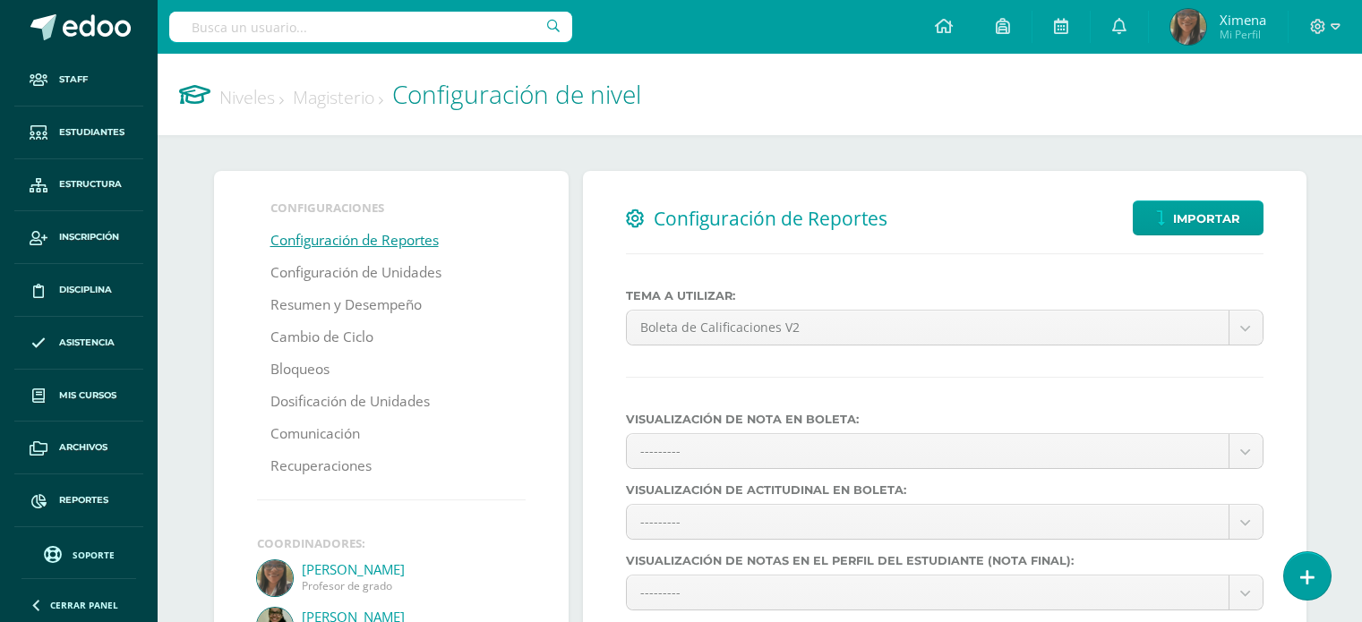
select select
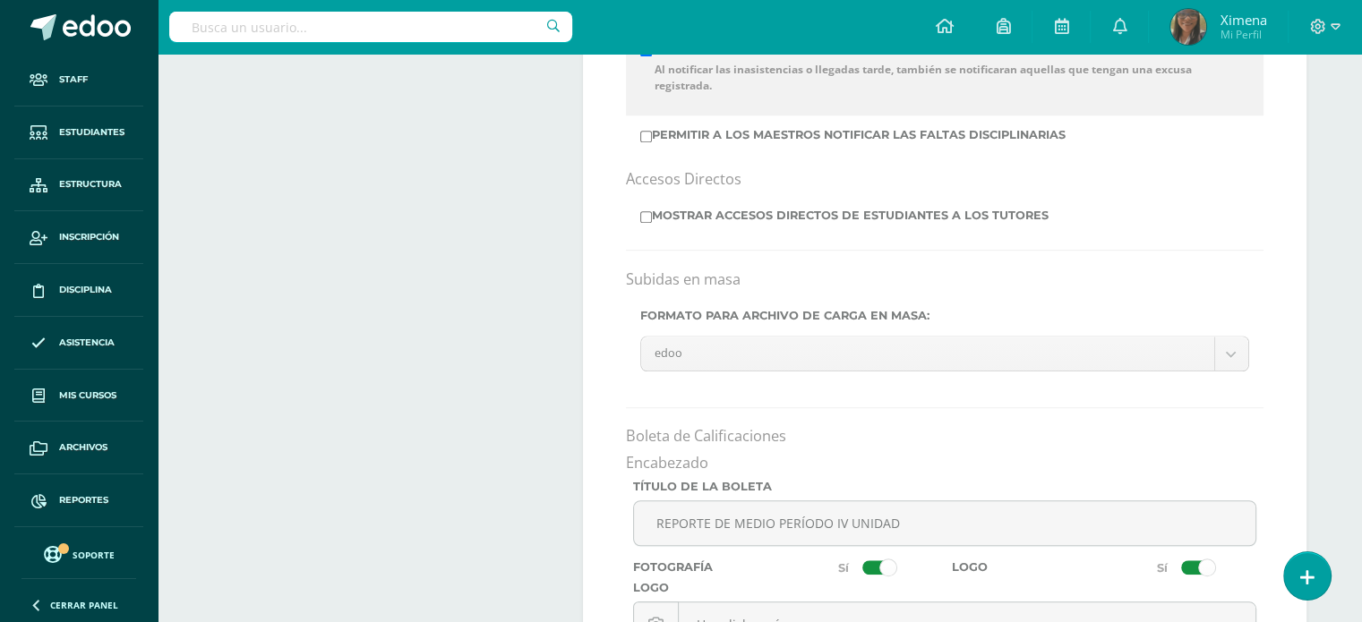
scroll to position [1433, 0]
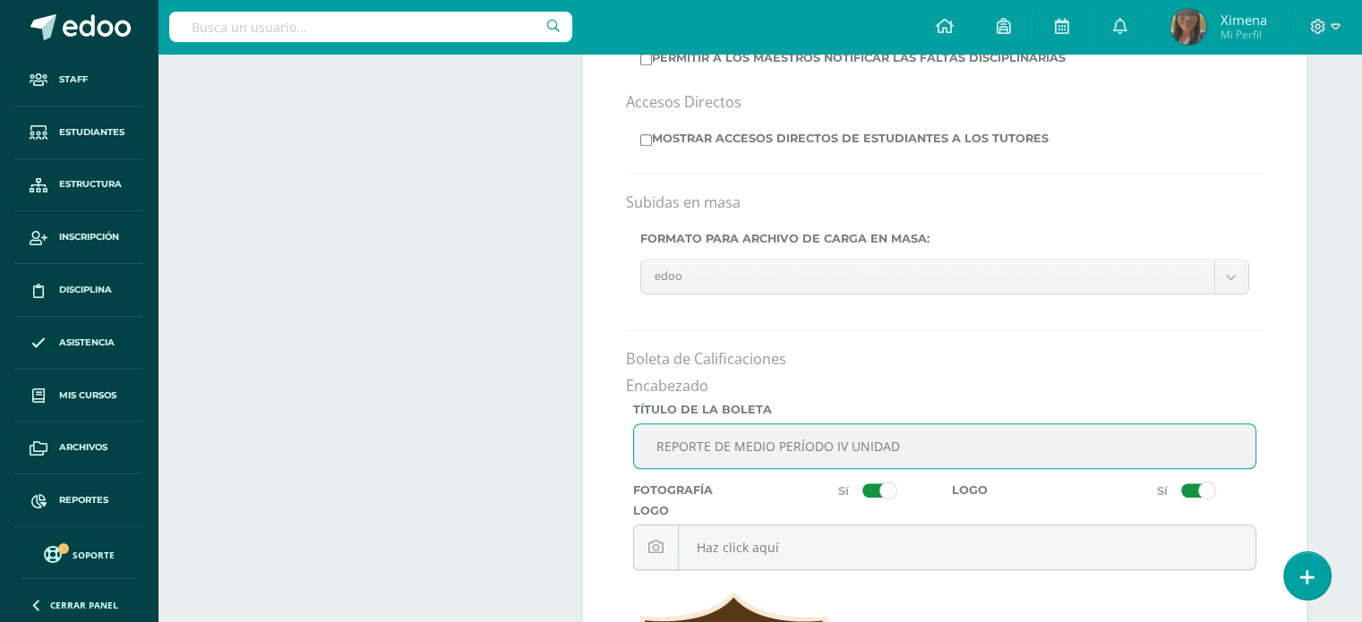
drag, startPoint x: 892, startPoint y: 443, endPoint x: 639, endPoint y: 420, distance: 254.5
click at [646, 428] on input "REPORTE DE MEDIO PERÍODO IV UNIDAD" at bounding box center [945, 447] width 622 height 44
type input "BOLETA DE NOTAS IV UNIDAD"
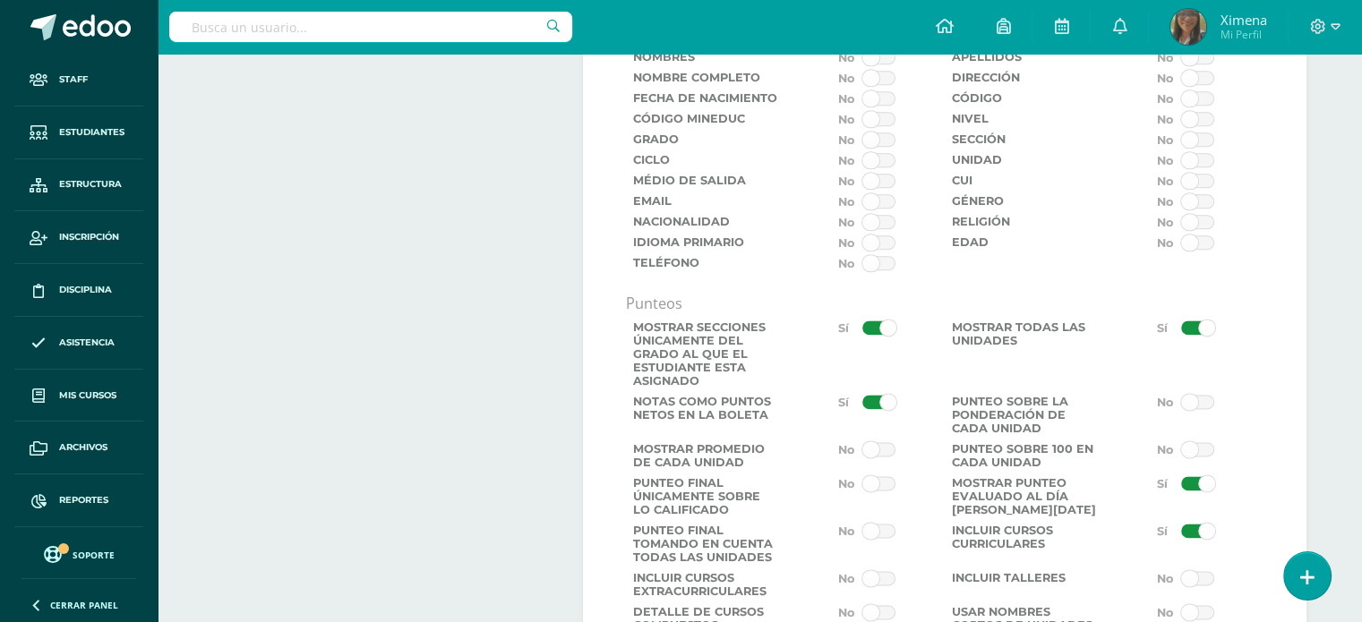
scroll to position [2508, 0]
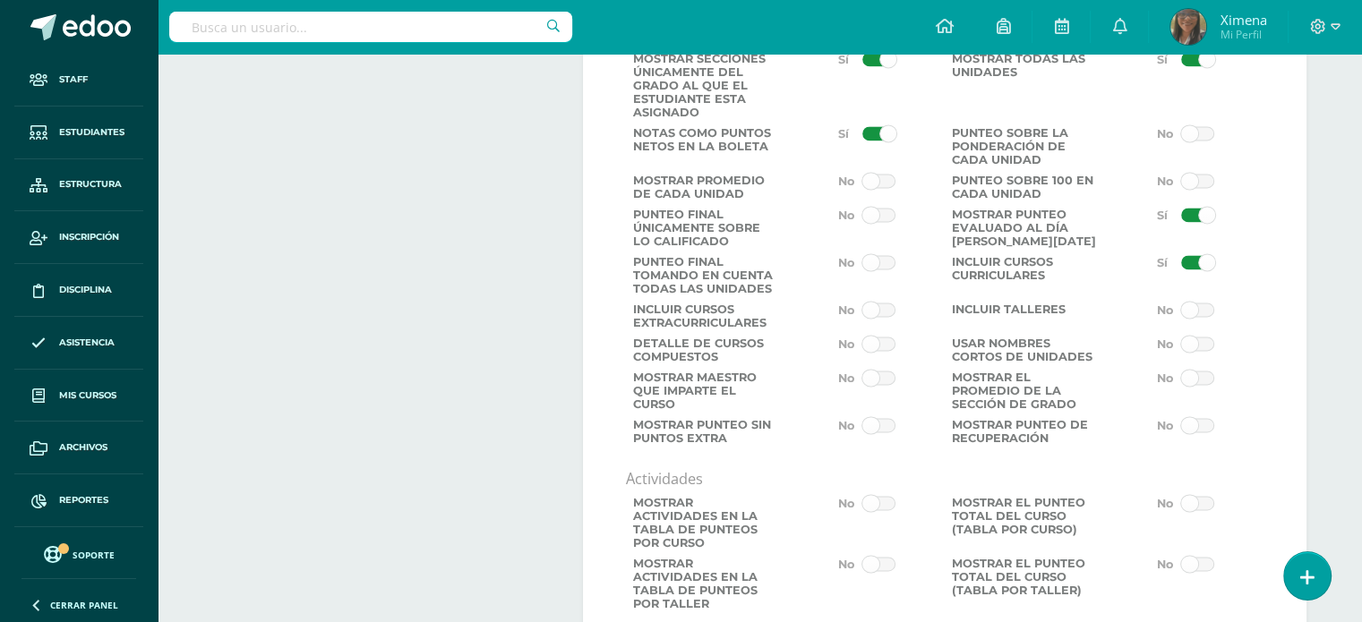
click at [881, 185] on span at bounding box center [878, 181] width 33 height 14
click at [0, 0] on input "checkbox" at bounding box center [0, 0] width 0 height 0
drag, startPoint x: 885, startPoint y: 268, endPoint x: 1098, endPoint y: 257, distance: 213.4
click at [887, 267] on span at bounding box center [878, 262] width 33 height 14
click at [0, 0] on input "checkbox" at bounding box center [0, 0] width 0 height 0
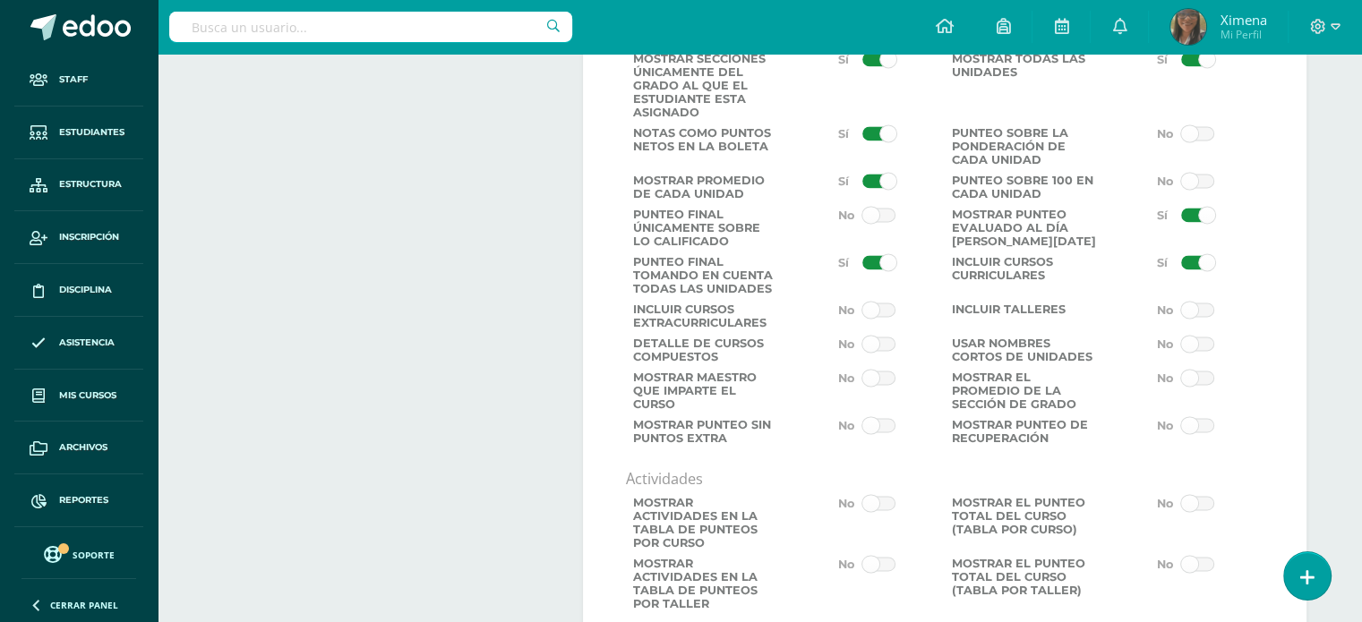
click at [1204, 218] on span at bounding box center [1197, 215] width 33 height 14
click at [0, 0] on input "checkbox" at bounding box center [0, 0] width 0 height 0
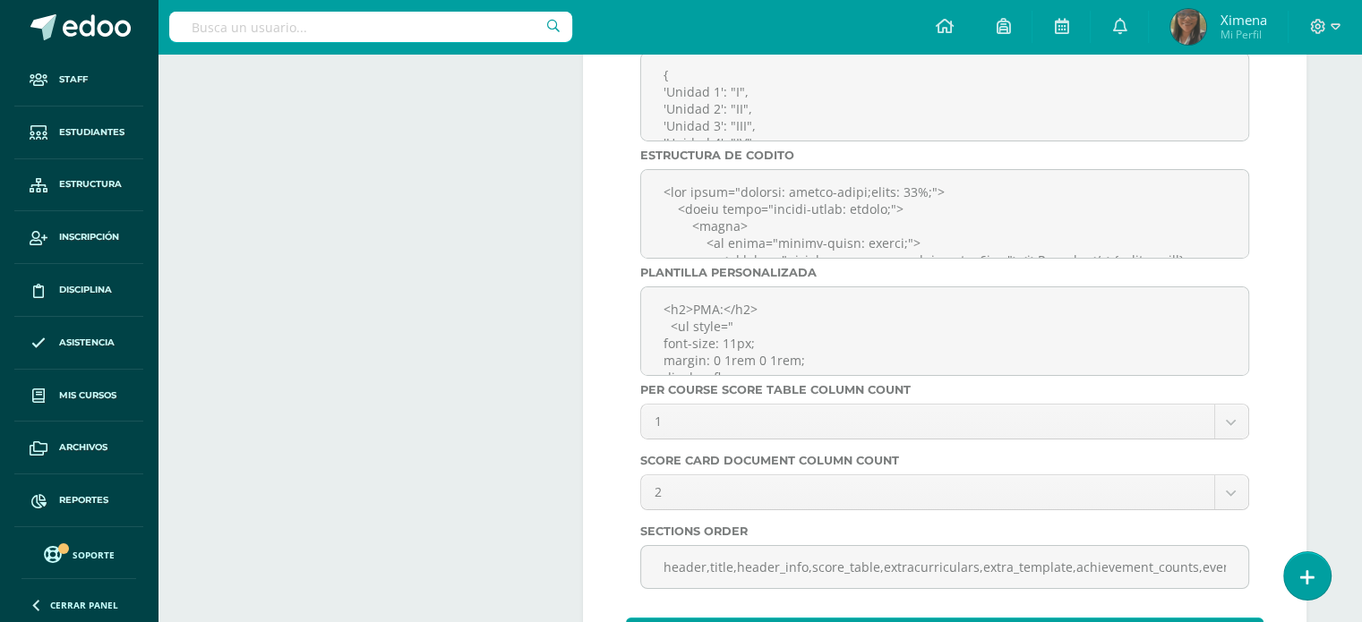
scroll to position [6230, 0]
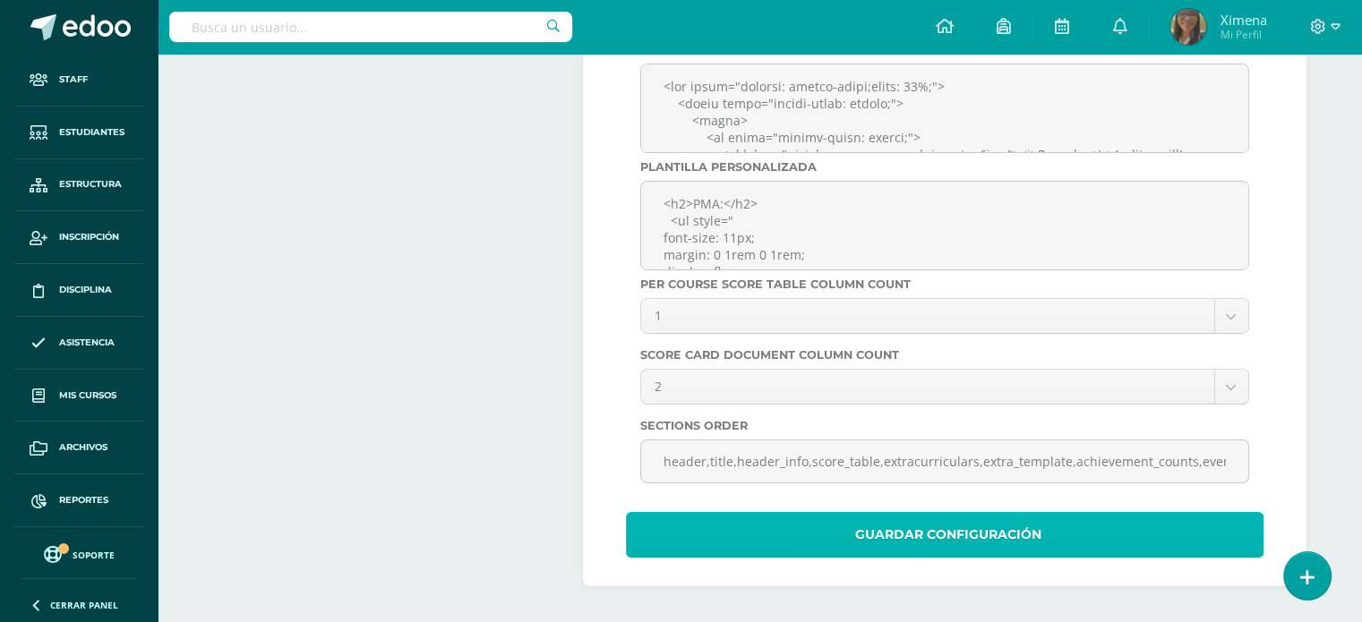
click at [1005, 533] on span "Guardar Configuración" at bounding box center [948, 535] width 186 height 44
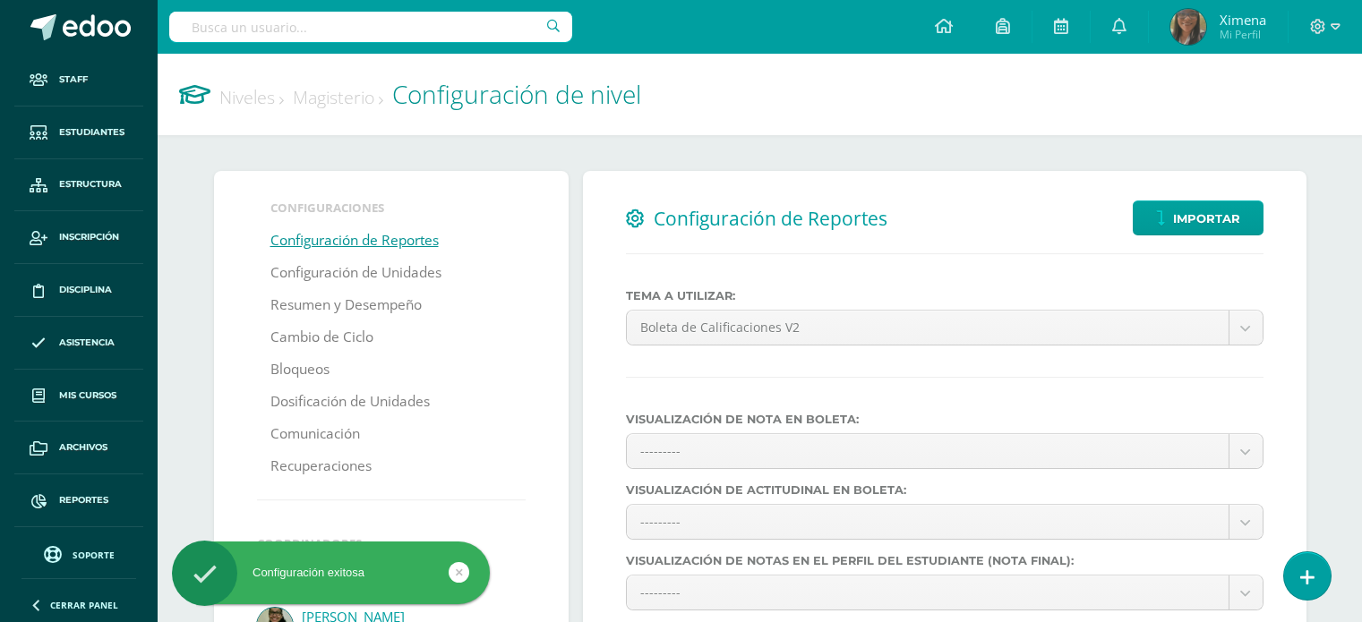
select select
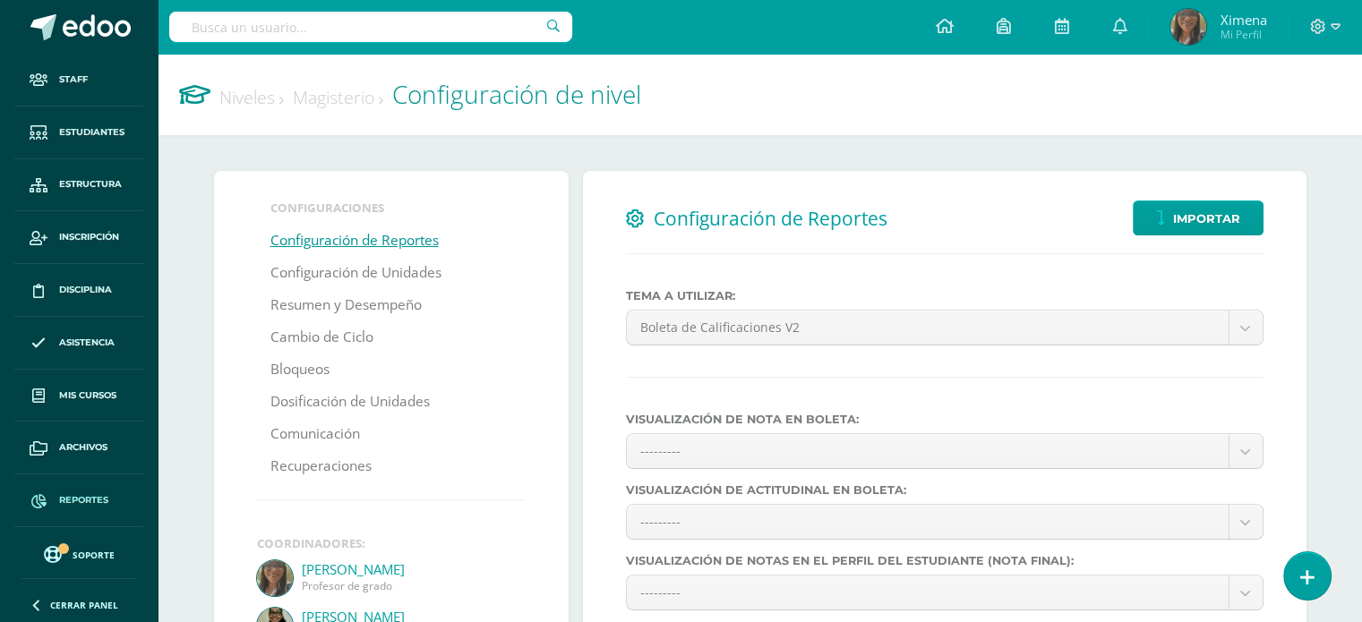
click at [97, 499] on span "Reportes" at bounding box center [83, 500] width 49 height 14
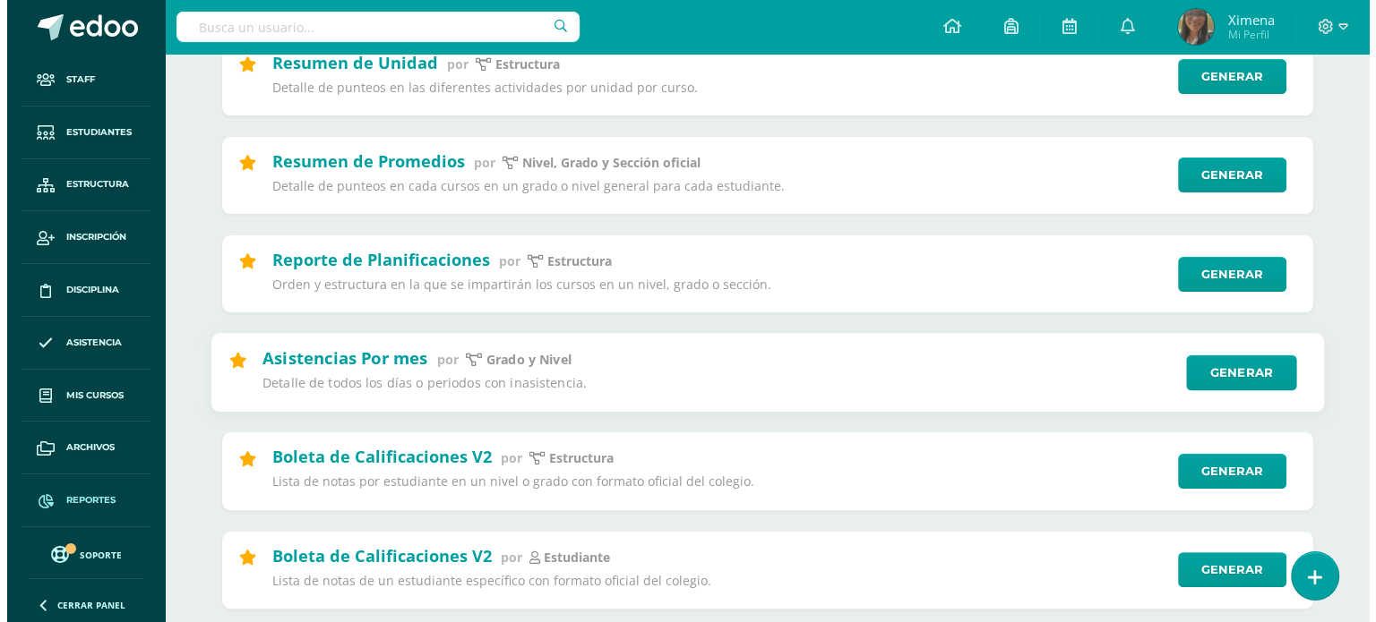
scroll to position [537, 0]
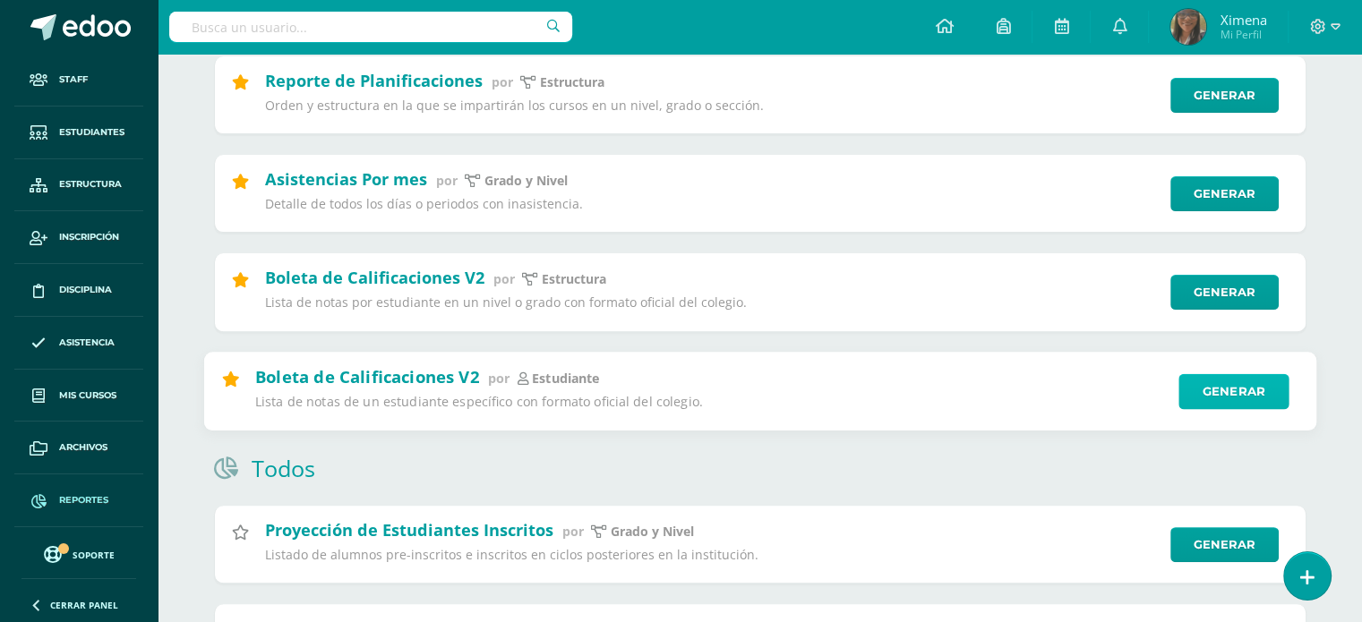
click at [1225, 402] on link "Generar" at bounding box center [1234, 391] width 110 height 36
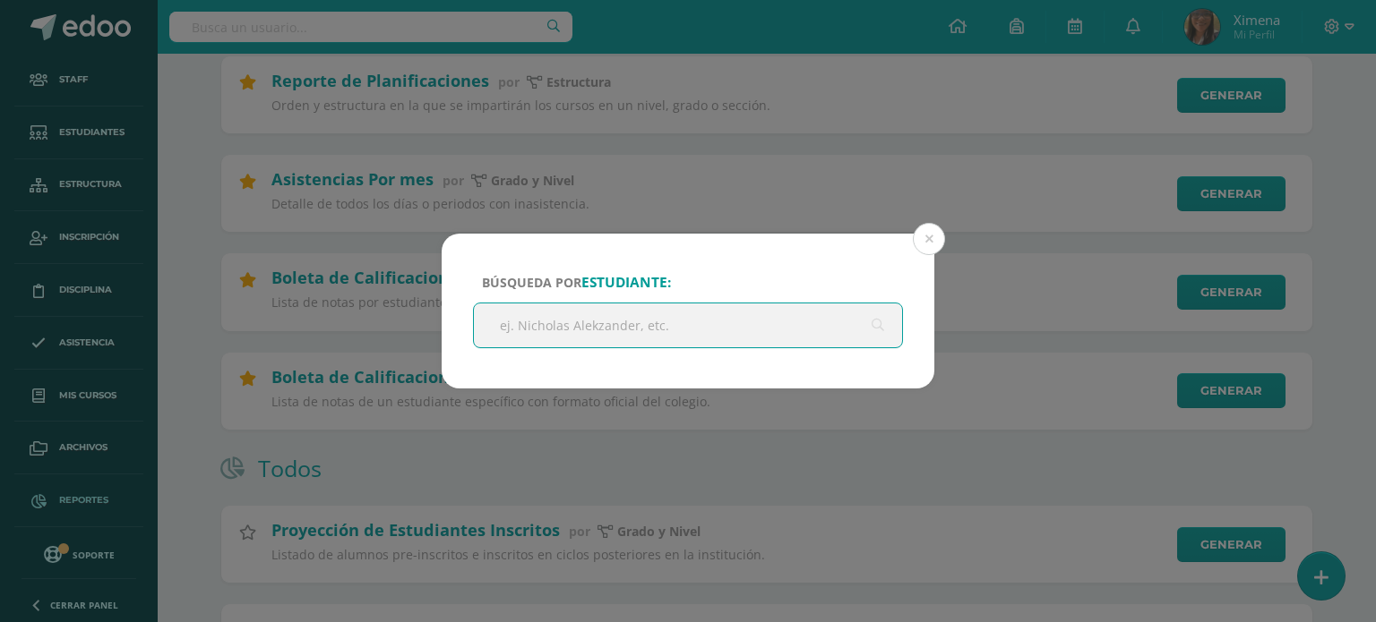
click at [705, 322] on input "text" at bounding box center [688, 326] width 428 height 44
type input "Camila González"
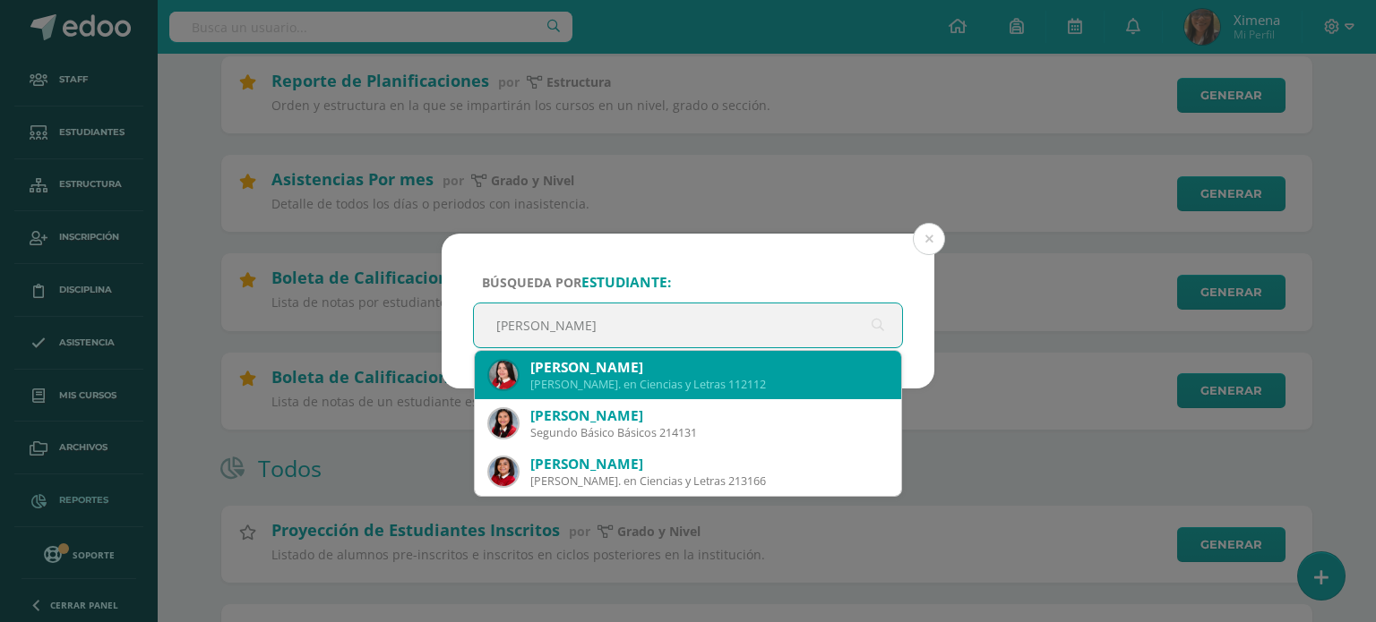
click at [710, 379] on div "Quinto Bach. en Ciencias y Letras 112112" at bounding box center [708, 384] width 356 height 15
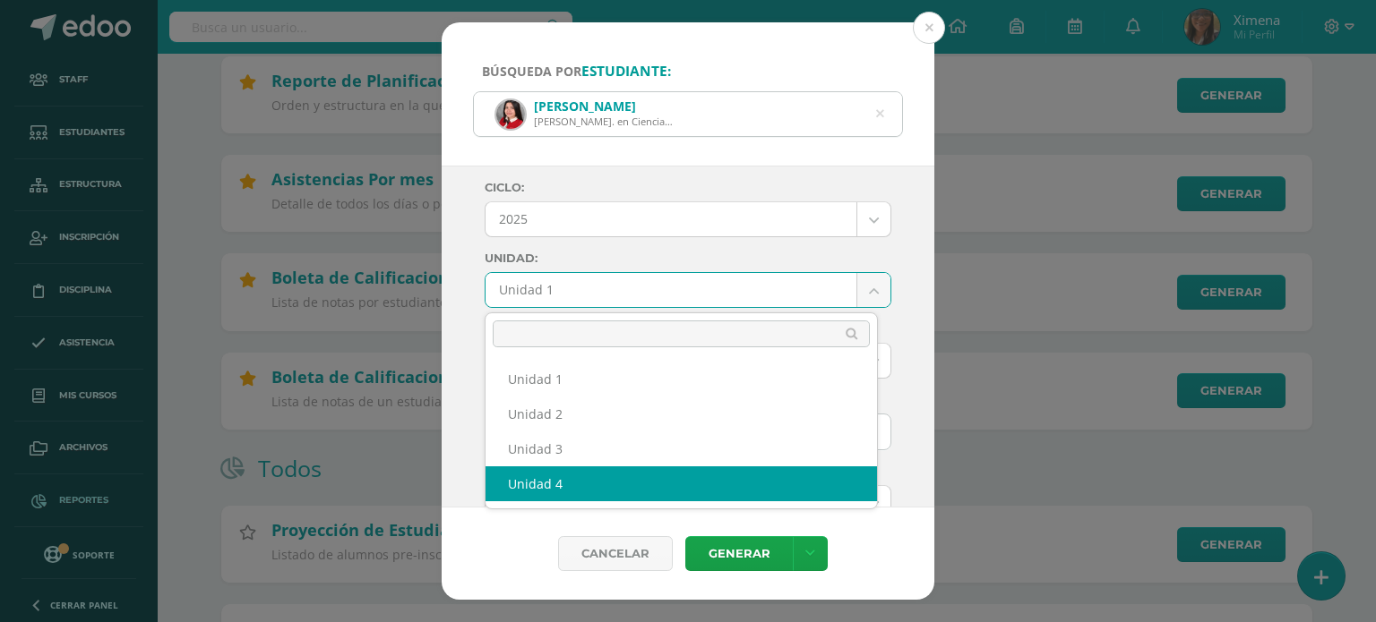
select select "Unidad 4"
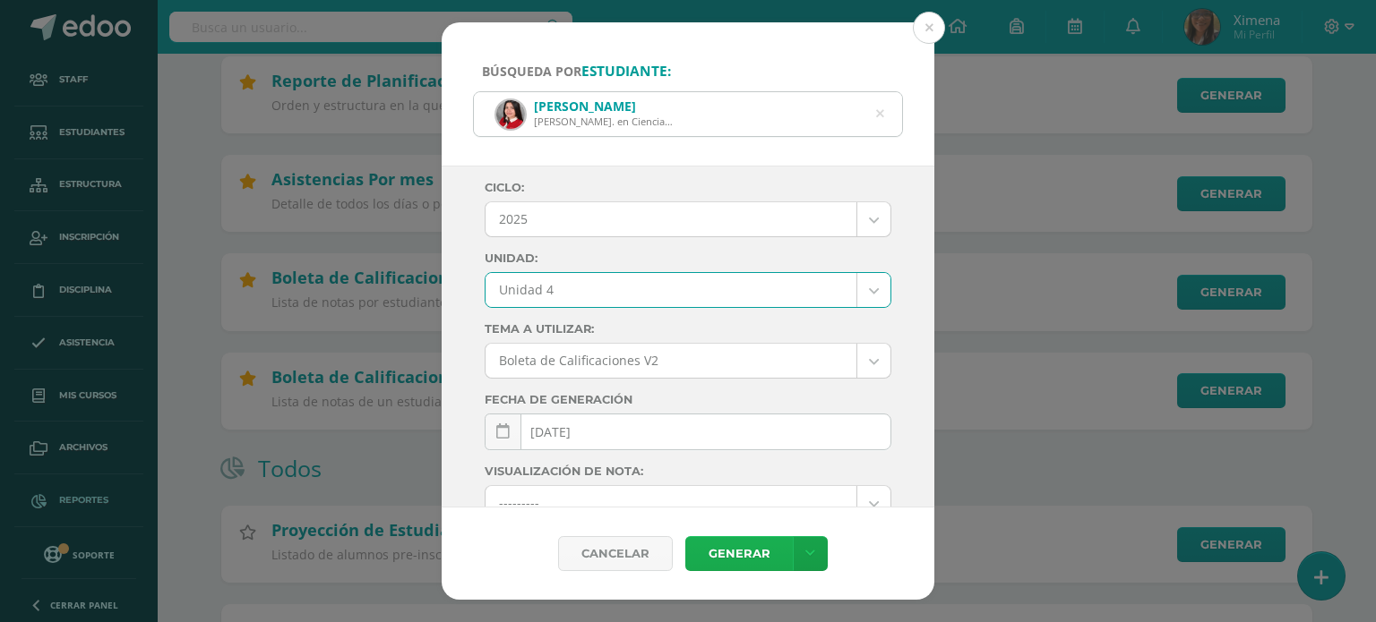
click at [763, 547] on link "Generar" at bounding box center [738, 553] width 107 height 35
